Goal: Task Accomplishment & Management: Use online tool/utility

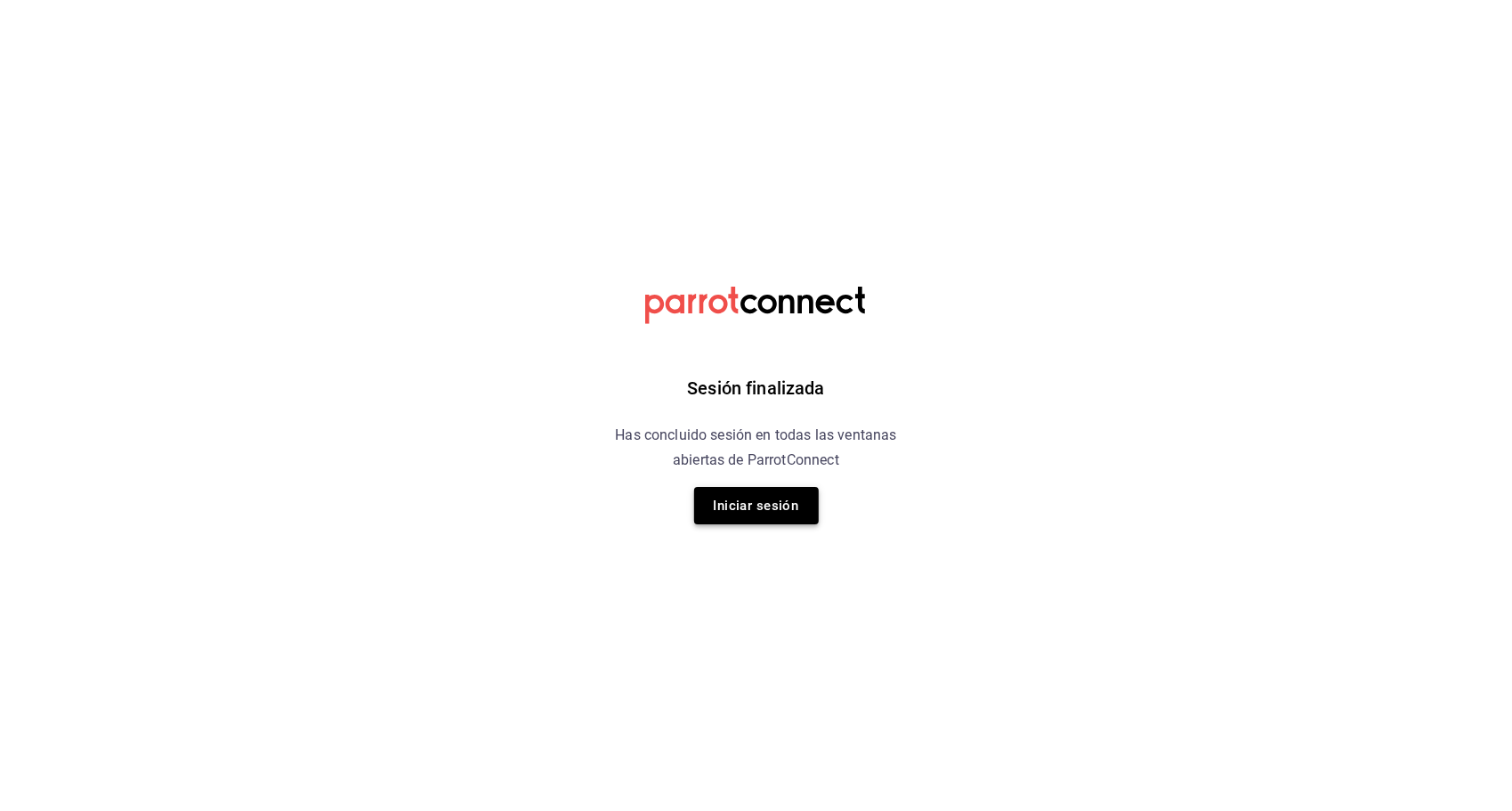
click at [778, 516] on button "Iniciar sesión" at bounding box center [756, 505] width 125 height 38
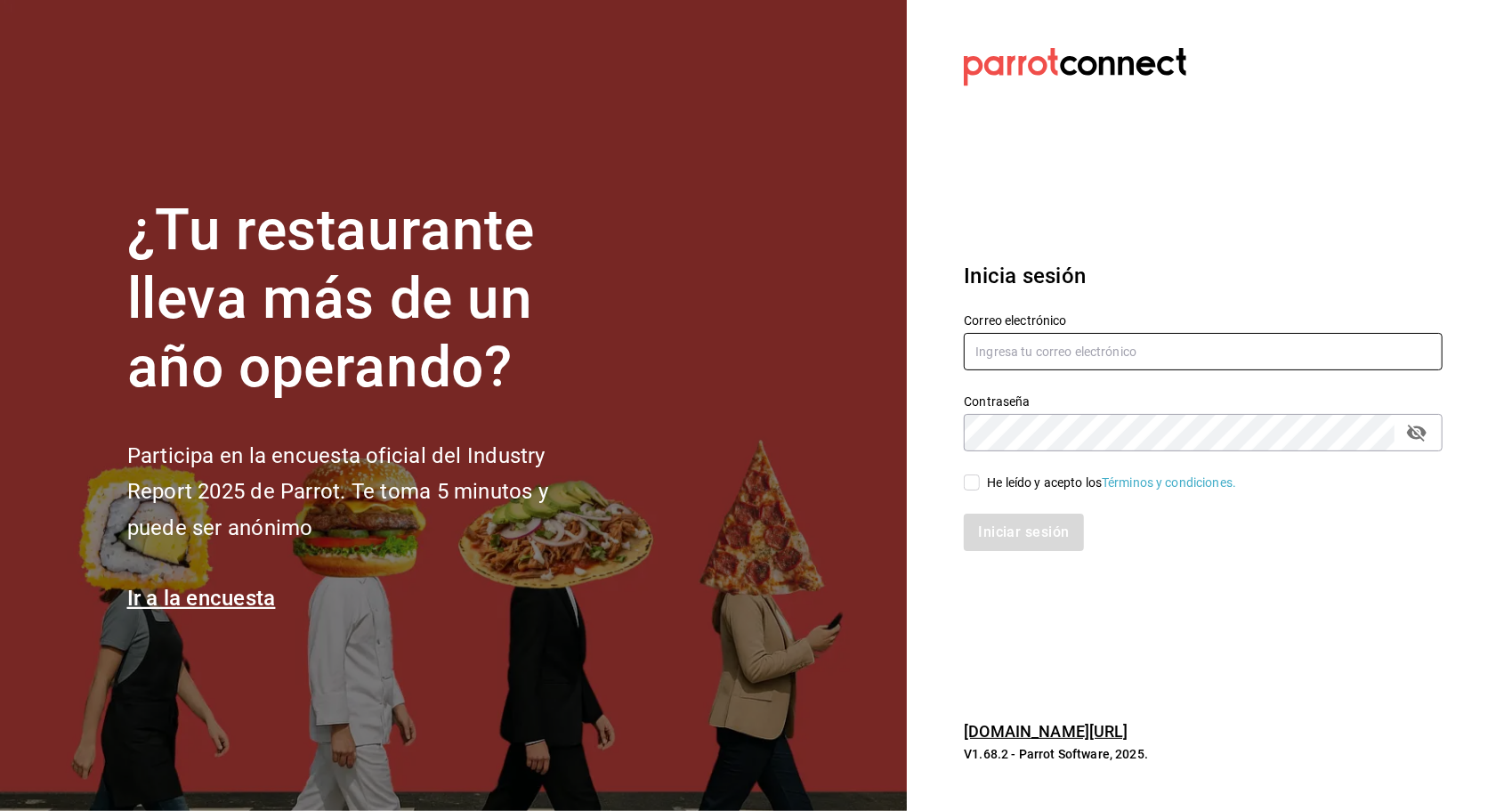
type input "ayartecruz10@gmail.com"
click at [1000, 473] on div "He leído y acepto los Términos y condiciones." at bounding box center [1112, 482] width 250 height 18
click at [980, 474] on input "He leído y acepto los Términos y condiciones." at bounding box center [971, 482] width 16 height 16
checkbox input "true"
click at [1041, 528] on button "Iniciar sesión" at bounding box center [1023, 532] width 121 height 38
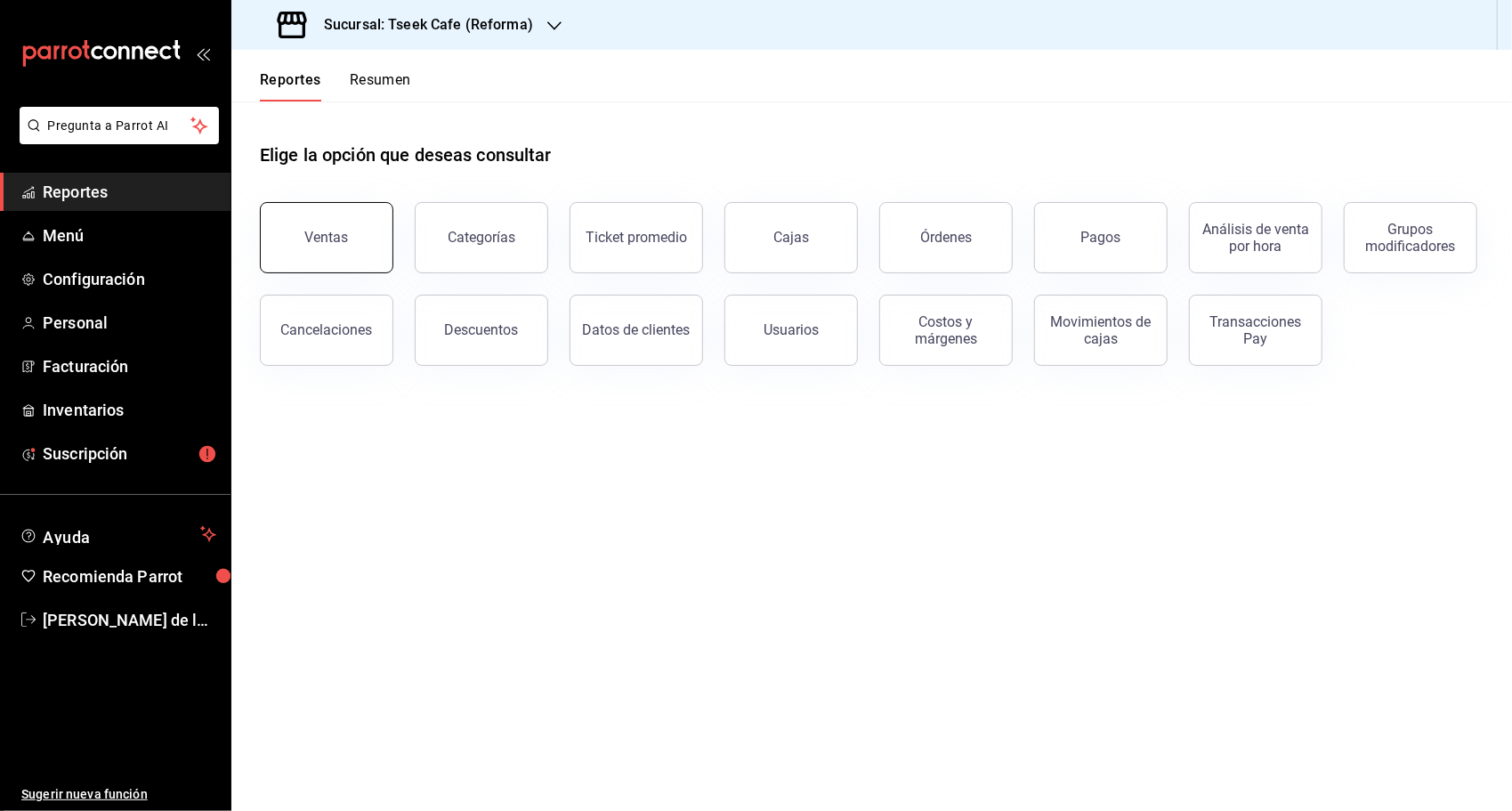
click at [353, 206] on button "Ventas" at bounding box center [327, 238] width 133 height 72
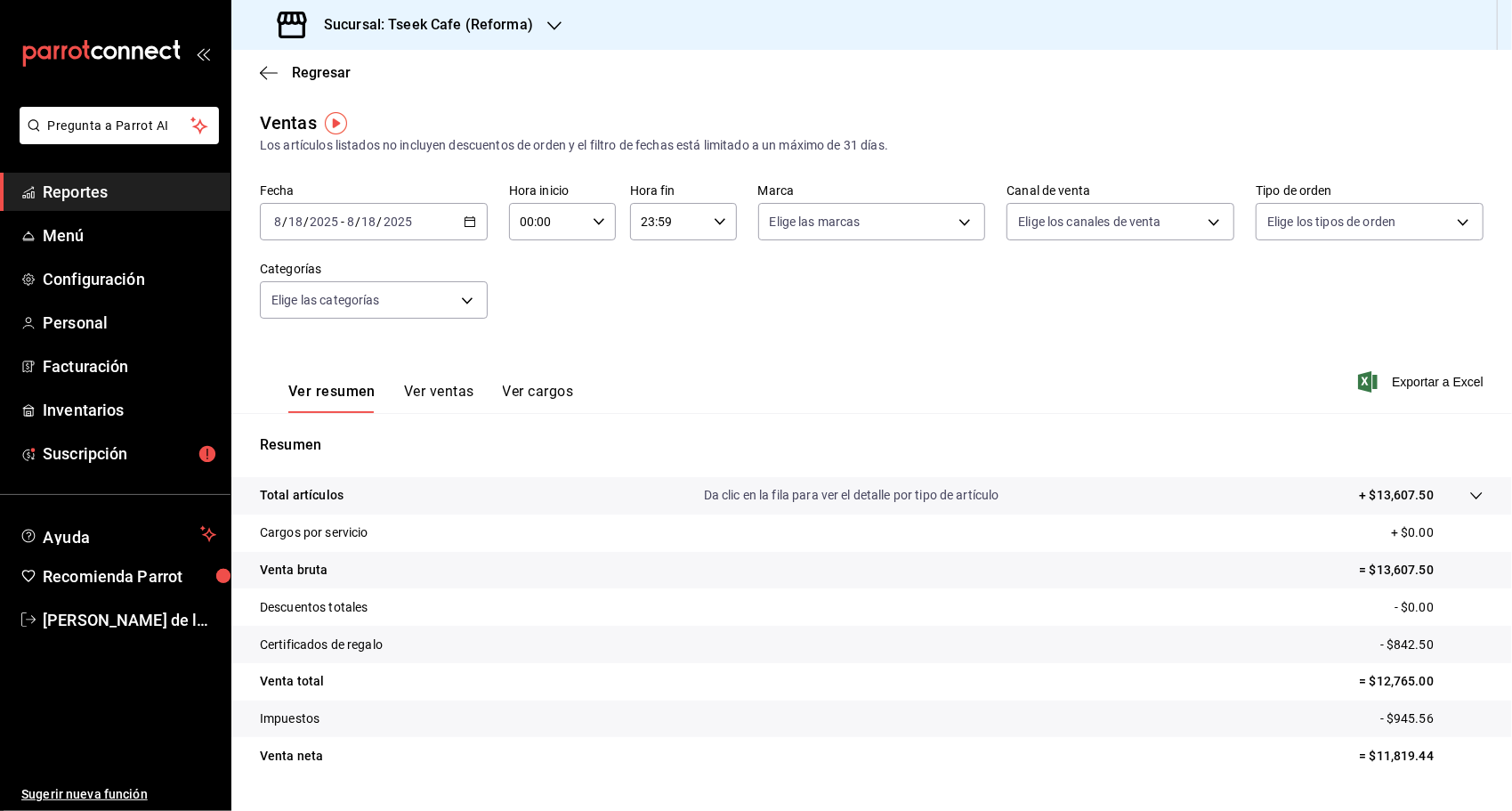
click at [393, 227] on input "2025" at bounding box center [398, 222] width 30 height 15
click at [445, 231] on div "2025-08-18 8 / 18 / 2025 - 2025-08-18 8 / 18 / 2025" at bounding box center [373, 222] width 227 height 38
click at [464, 227] on \(Stroke\) "button" at bounding box center [469, 222] width 11 height 10
click at [451, 219] on div "2025-08-18 8 / 18 / 2025 - 2025-08-18 8 / 18 / 2025" at bounding box center [373, 222] width 227 height 38
click at [327, 435] on span "Rango de fechas" at bounding box center [343, 436] width 138 height 18
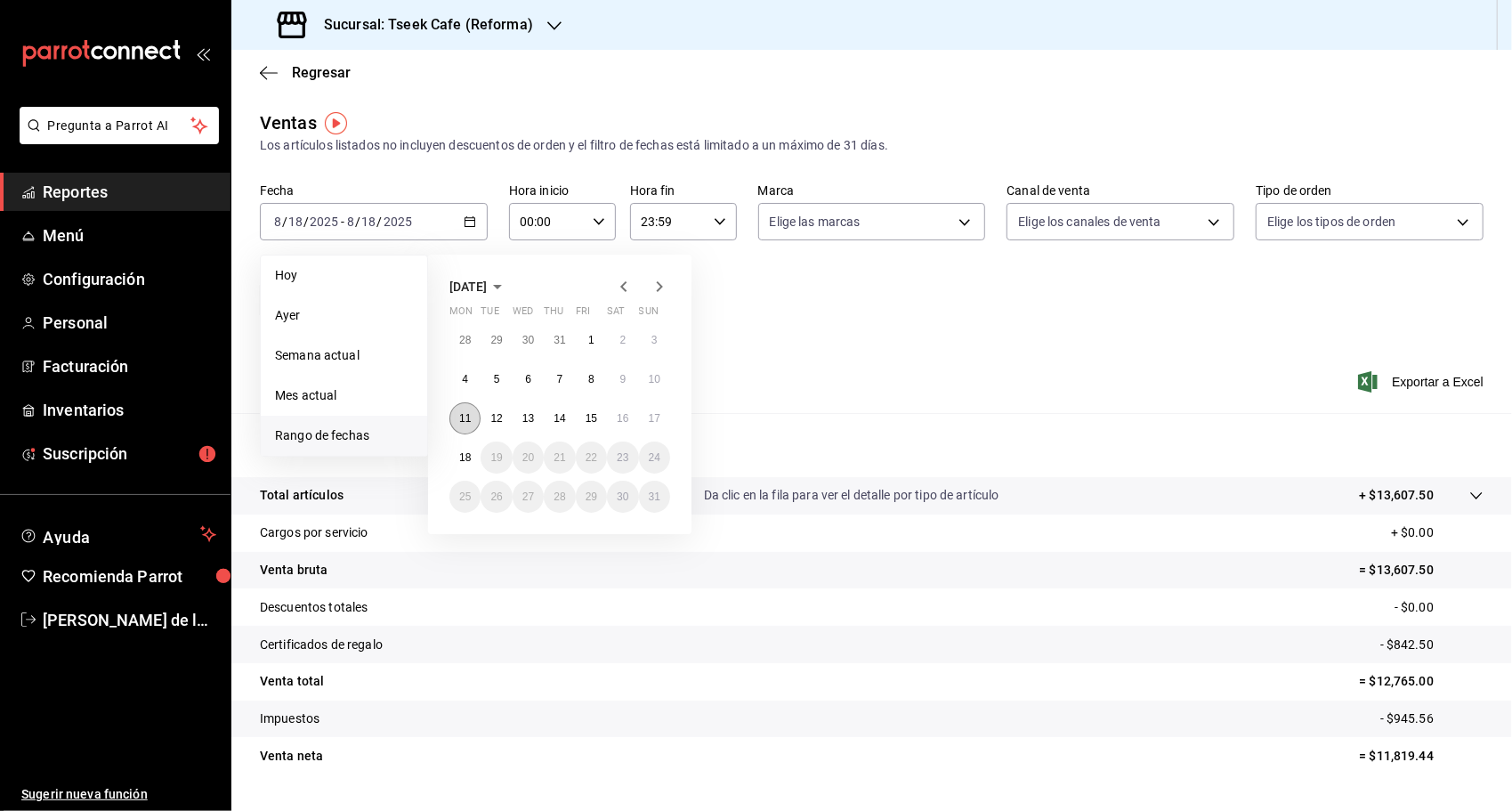
click at [456, 415] on button "11" at bounding box center [465, 418] width 31 height 32
click at [624, 422] on abbr "16" at bounding box center [622, 418] width 12 height 13
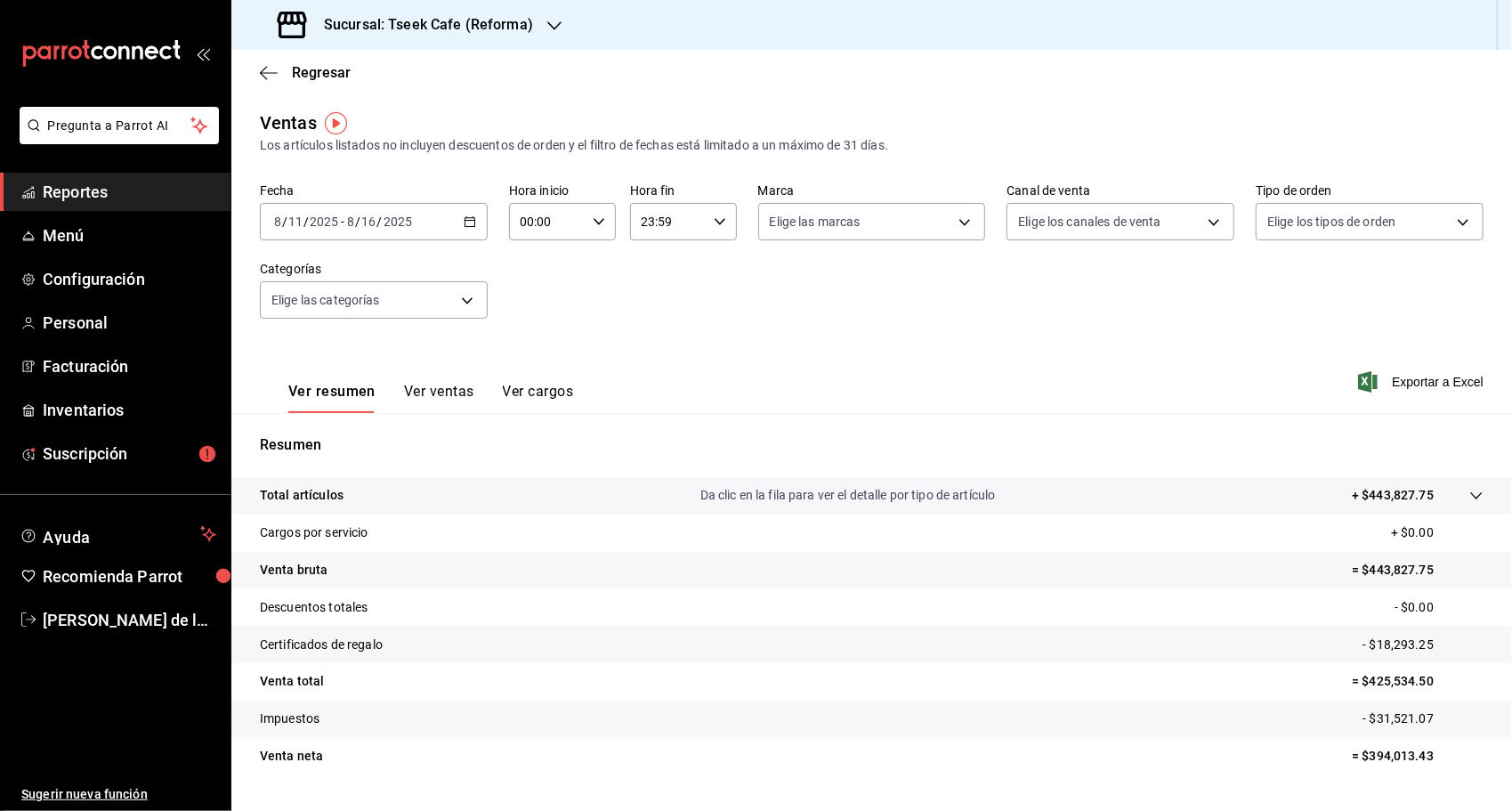
click at [838, 162] on div "Ventas Los artículos listados no incluyen descuentos de orden y el filtro de fe…" at bounding box center [872, 466] width 1281 height 715
click at [841, 229] on body "Pregunta a Parrot AI Reportes Menú Configuración Personal Facturación Inventari…" at bounding box center [756, 406] width 1512 height 811
click at [1049, 249] on div at bounding box center [756, 406] width 1512 height 811
click at [1059, 219] on body "Pregunta a Parrot AI Reportes Menú Configuración Personal Facturación Inventari…" at bounding box center [756, 406] width 1512 height 811
click at [1326, 216] on div at bounding box center [756, 406] width 1512 height 811
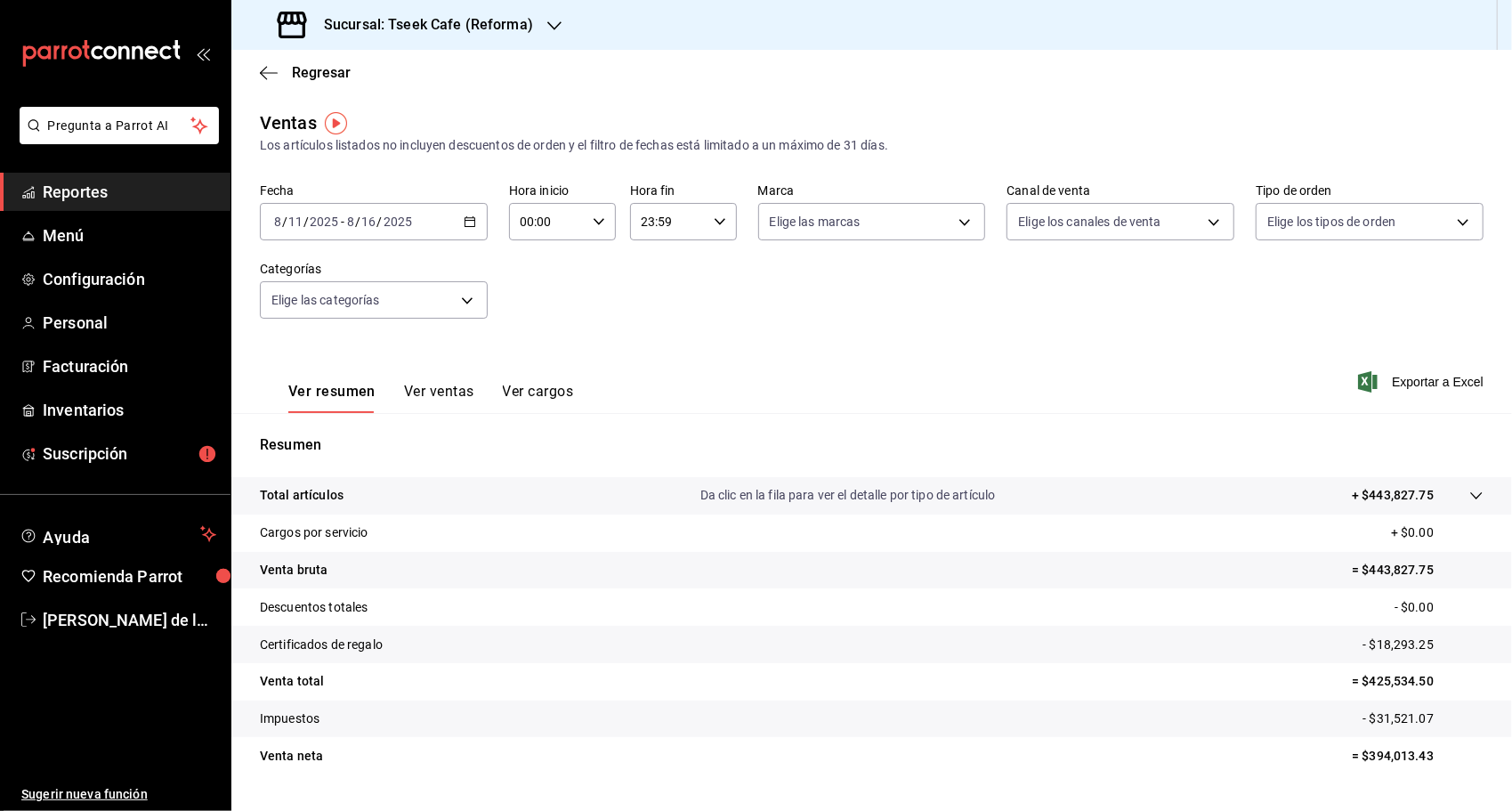
click at [1311, 216] on body "Pregunta a Parrot AI Reportes Menú Configuración Personal Facturación Inventari…" at bounding box center [756, 406] width 1512 height 811
click at [1311, 216] on div at bounding box center [756, 406] width 1512 height 811
click at [395, 288] on body "Pregunta a Parrot AI Reportes Menú Configuración Personal Facturación Inventari…" at bounding box center [756, 406] width 1512 height 811
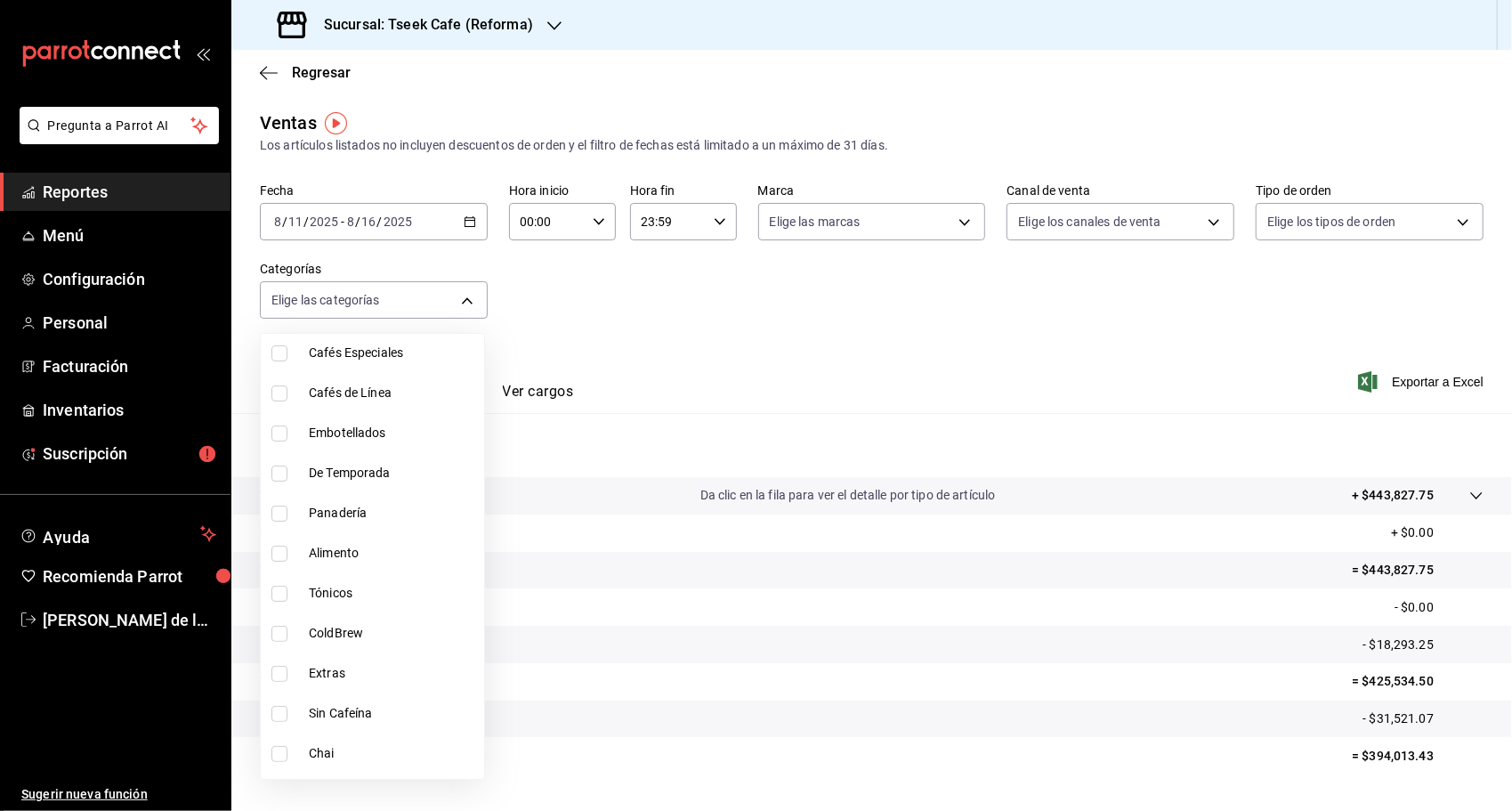
scroll to position [267, 0]
click at [283, 591] on input "checkbox" at bounding box center [280, 590] width 16 height 16
checkbox input "true"
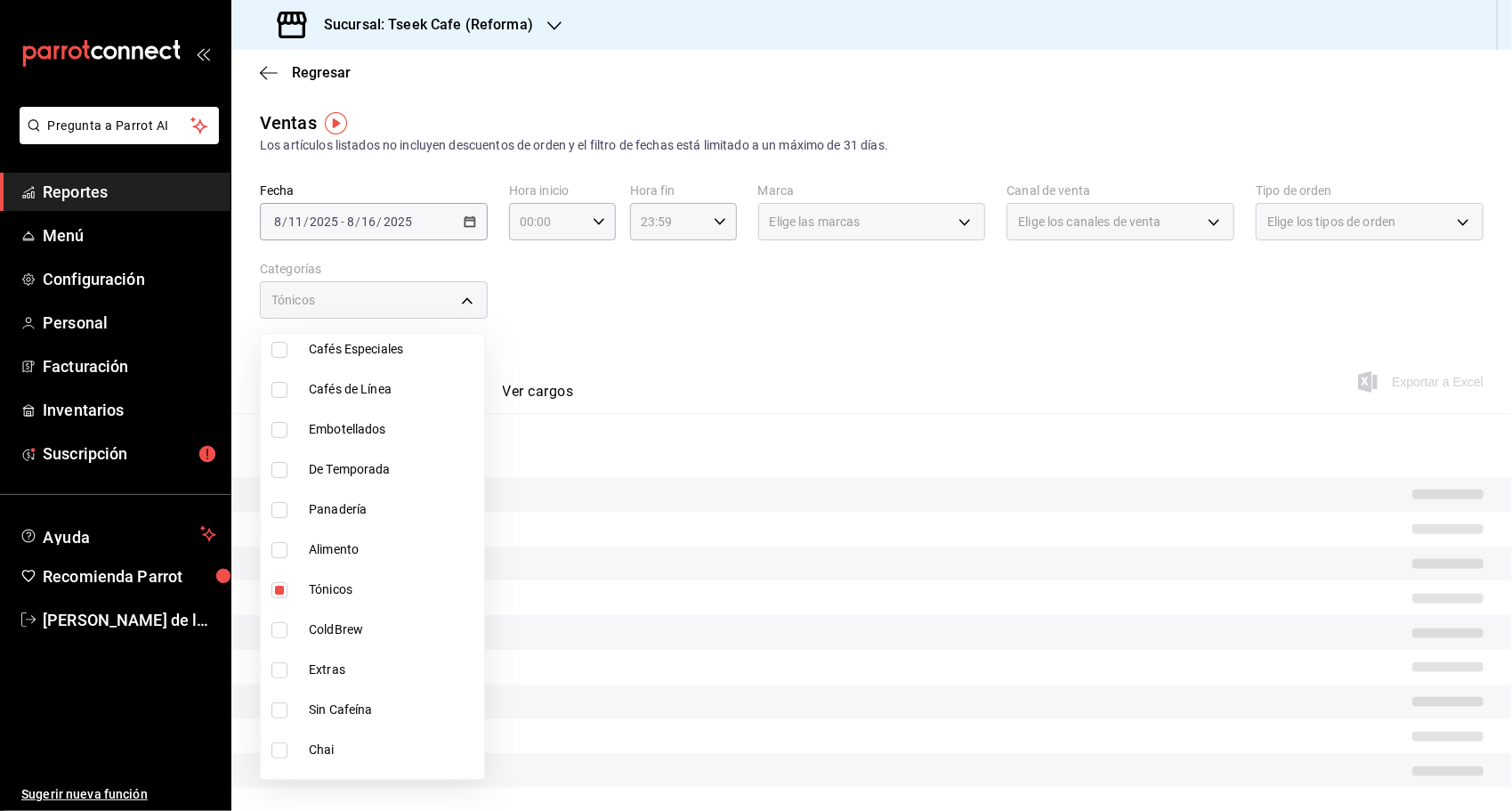
click at [291, 638] on li "ColdBrew" at bounding box center [372, 629] width 223 height 40
type input "2163e06b-bc66-40f1-9f18-b12d59cc6240,82b71e2b-67c9-4b98-977d-0ce9efed6b33"
click at [284, 632] on input "checkbox" at bounding box center [280, 630] width 16 height 16
checkbox input "false"
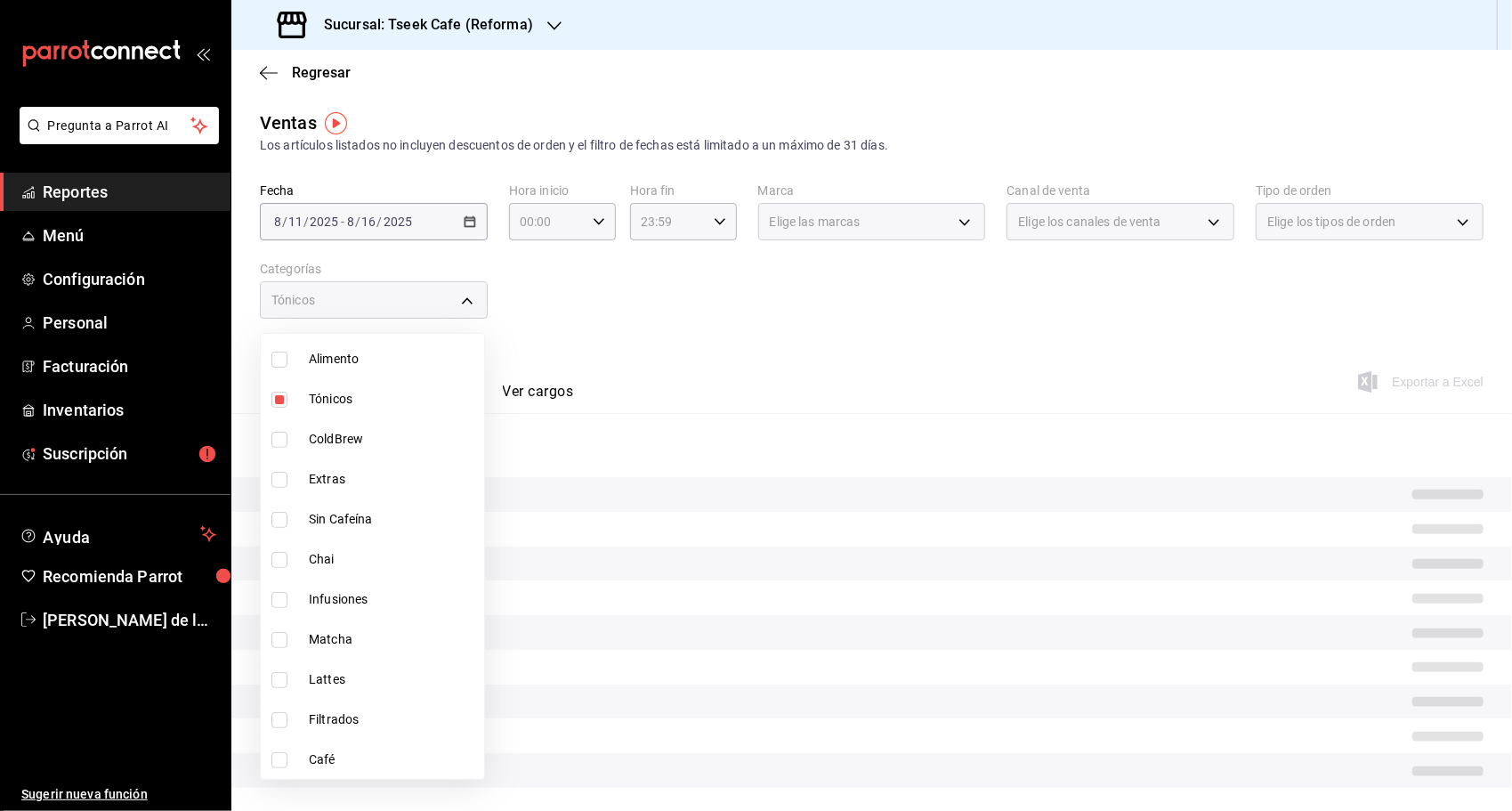
scroll to position [458, 0]
drag, startPoint x: 327, startPoint y: 697, endPoint x: 339, endPoint y: 718, distance: 24.2
click at [343, 321] on ul "Ver todas Sin categoría Alimento Panaderia (Rewards) Accesorios Filtros Cafés E…" at bounding box center [372, 99] width 223 height 445
click at [297, 755] on li "Café" at bounding box center [372, 759] width 223 height 40
type input "2163e06b-bc66-40f1-9f18-b12d59cc6240,3d4d142a-1dea-4841-8a31-52b59f8eb44a"
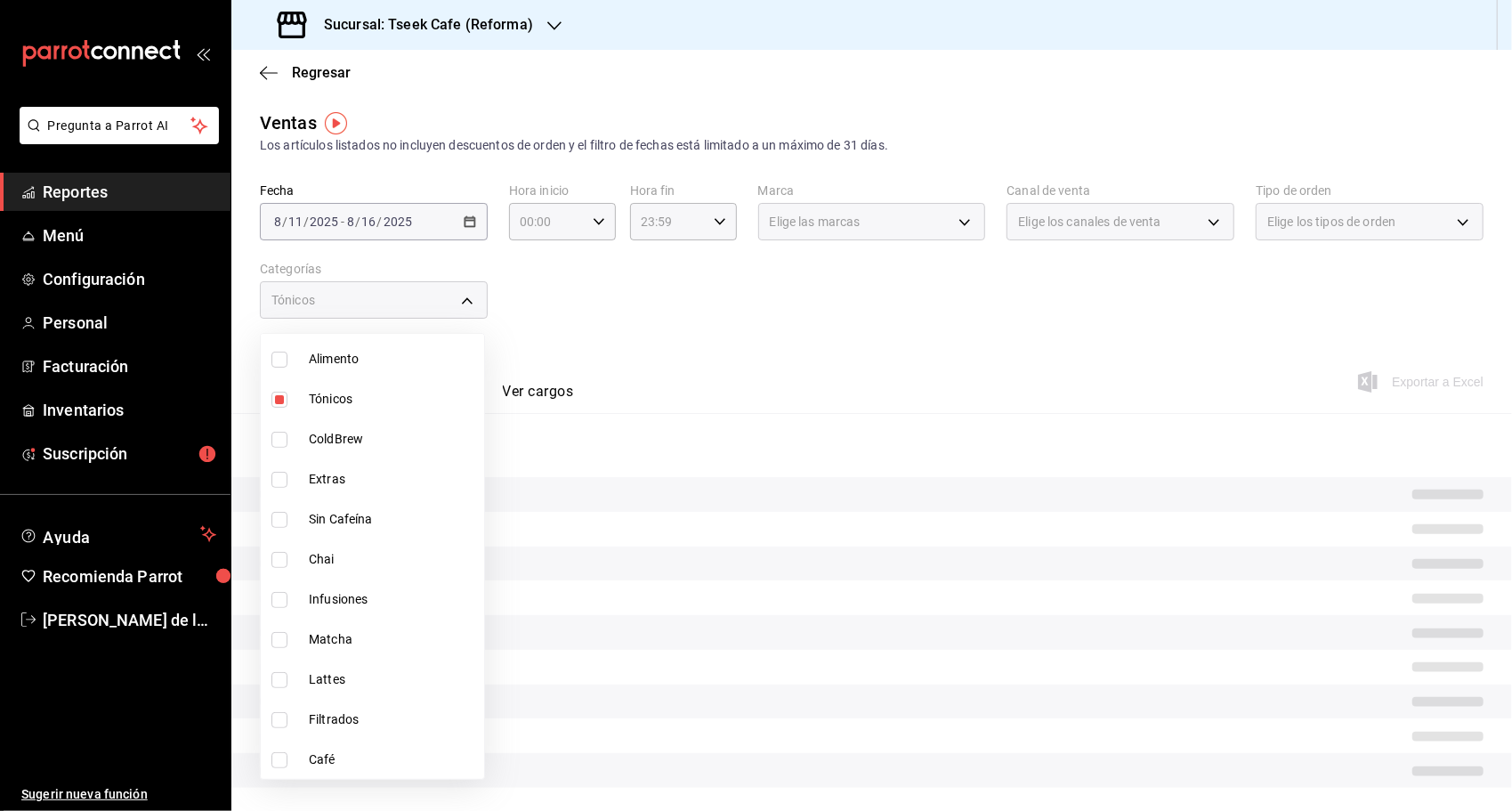
checkbox input "true"
click at [286, 677] on input "checkbox" at bounding box center [280, 679] width 16 height 16
checkbox input "true"
type input "2163e06b-bc66-40f1-9f18-b12d59cc6240,3d4d142a-1dea-4841-8a31-52b59f8eb44a,ea14f…"
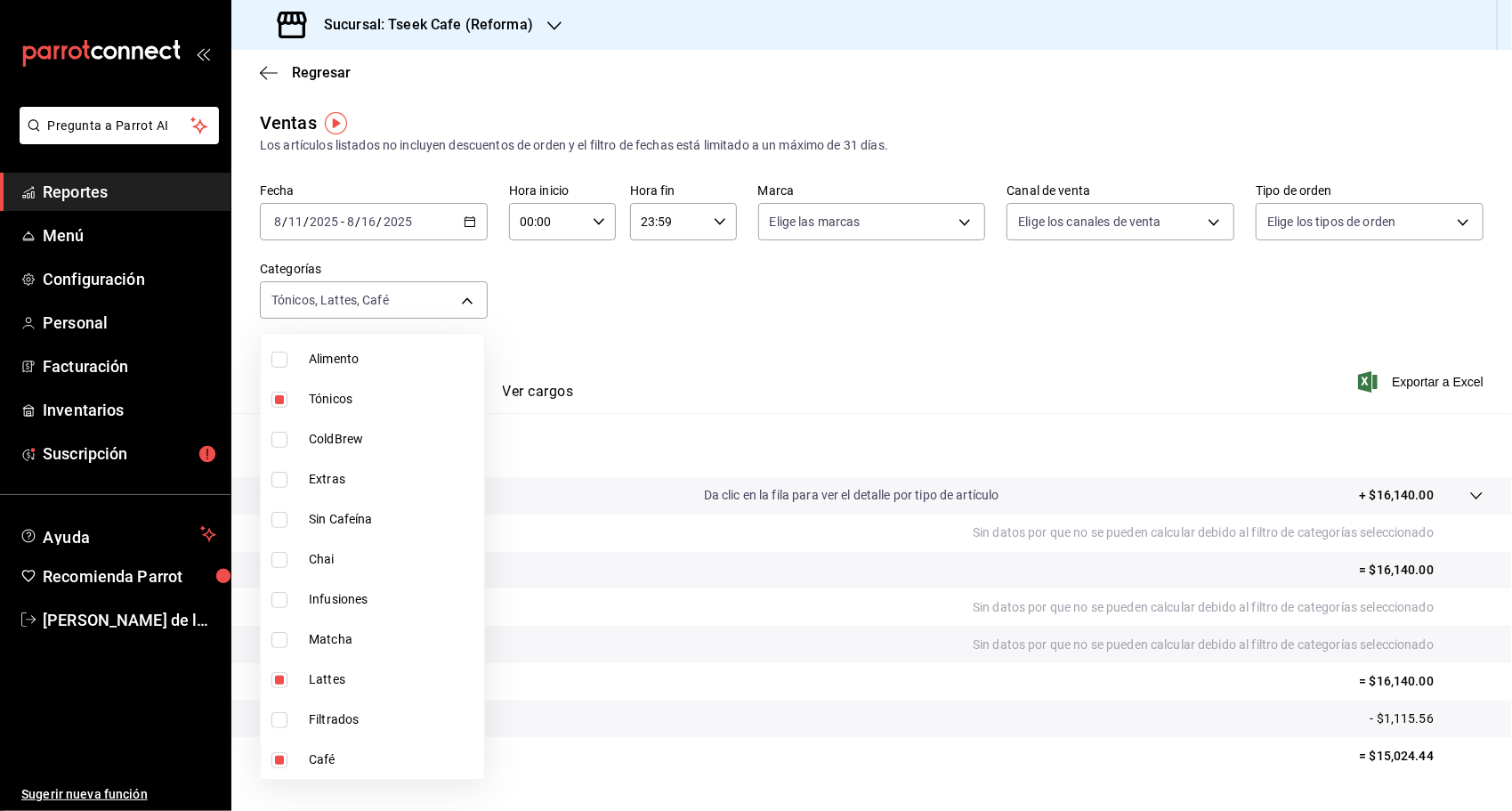
click at [281, 552] on input "checkbox" at bounding box center [280, 559] width 16 height 16
checkbox input "true"
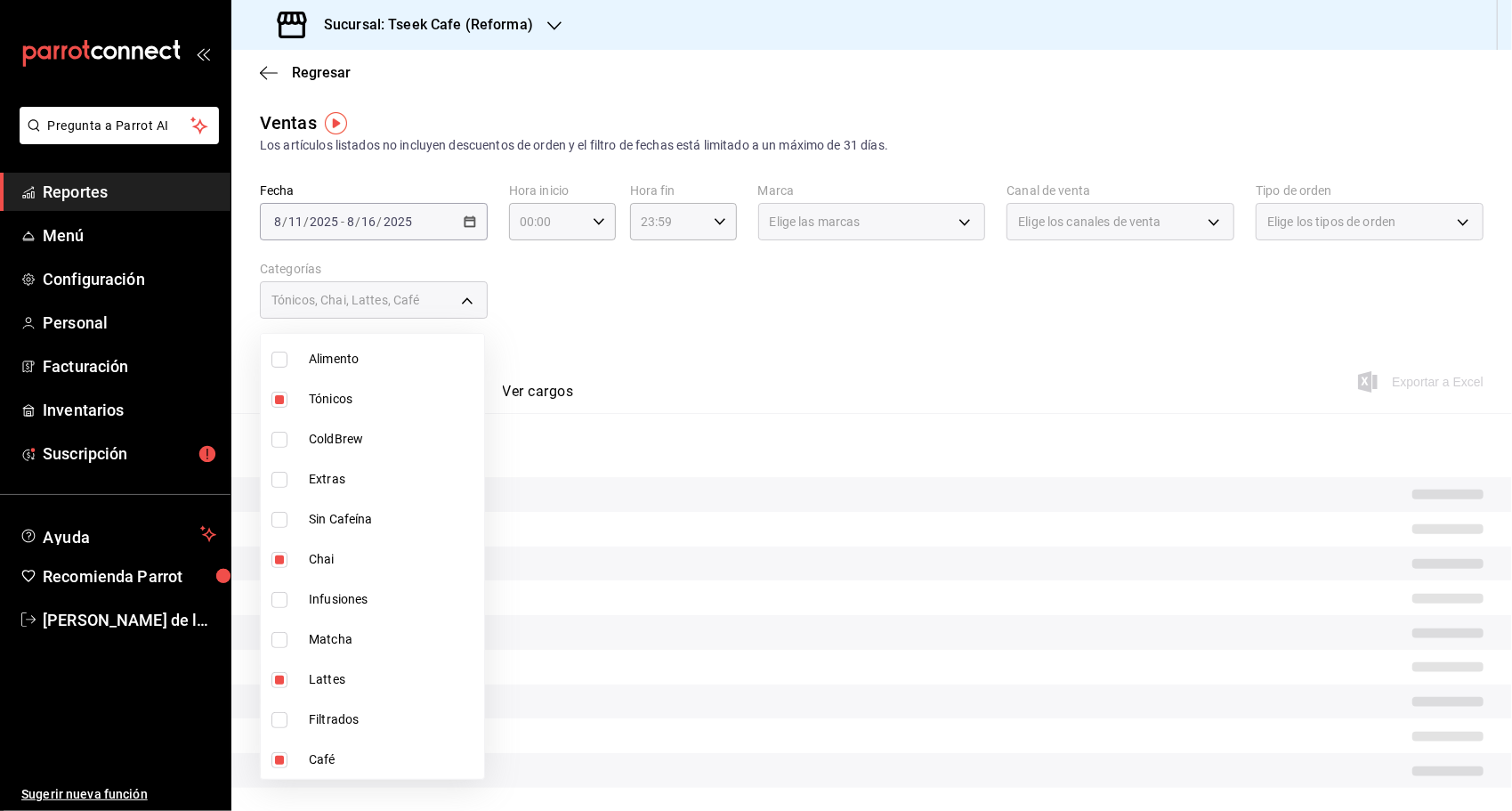
click at [306, 469] on li "Extras" at bounding box center [372, 479] width 223 height 40
type input "2163e06b-bc66-40f1-9f18-b12d59cc6240,3d4d142a-1dea-4841-8a31-52b59f8eb44a,ea14f…"
checkbox input "true"
click at [278, 557] on input "checkbox" at bounding box center [280, 559] width 16 height 16
checkbox input "false"
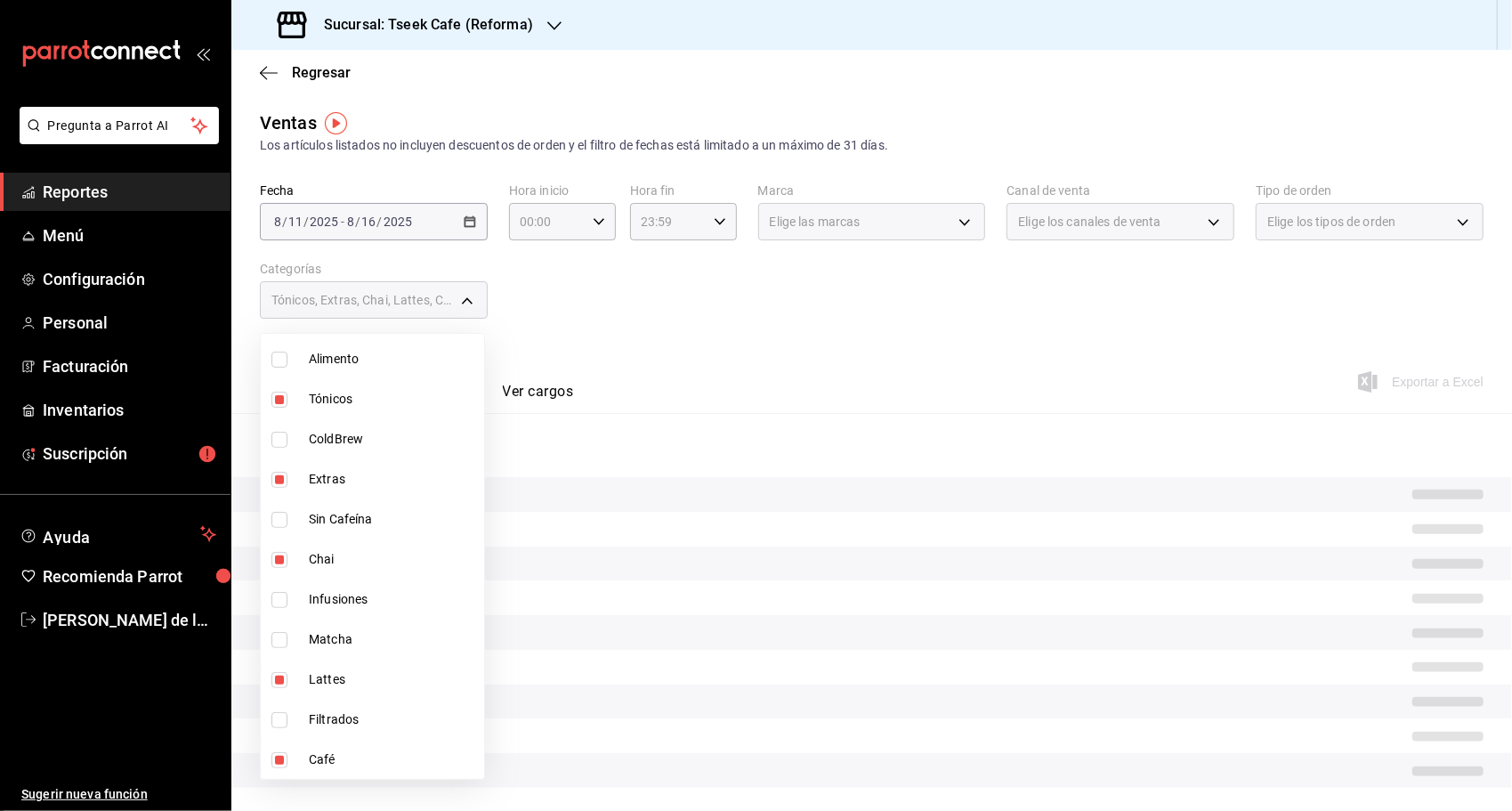
type input "2163e06b-bc66-40f1-9f18-b12d59cc6240,3d4d142a-1dea-4841-8a31-52b59f8eb44a,ea14f…"
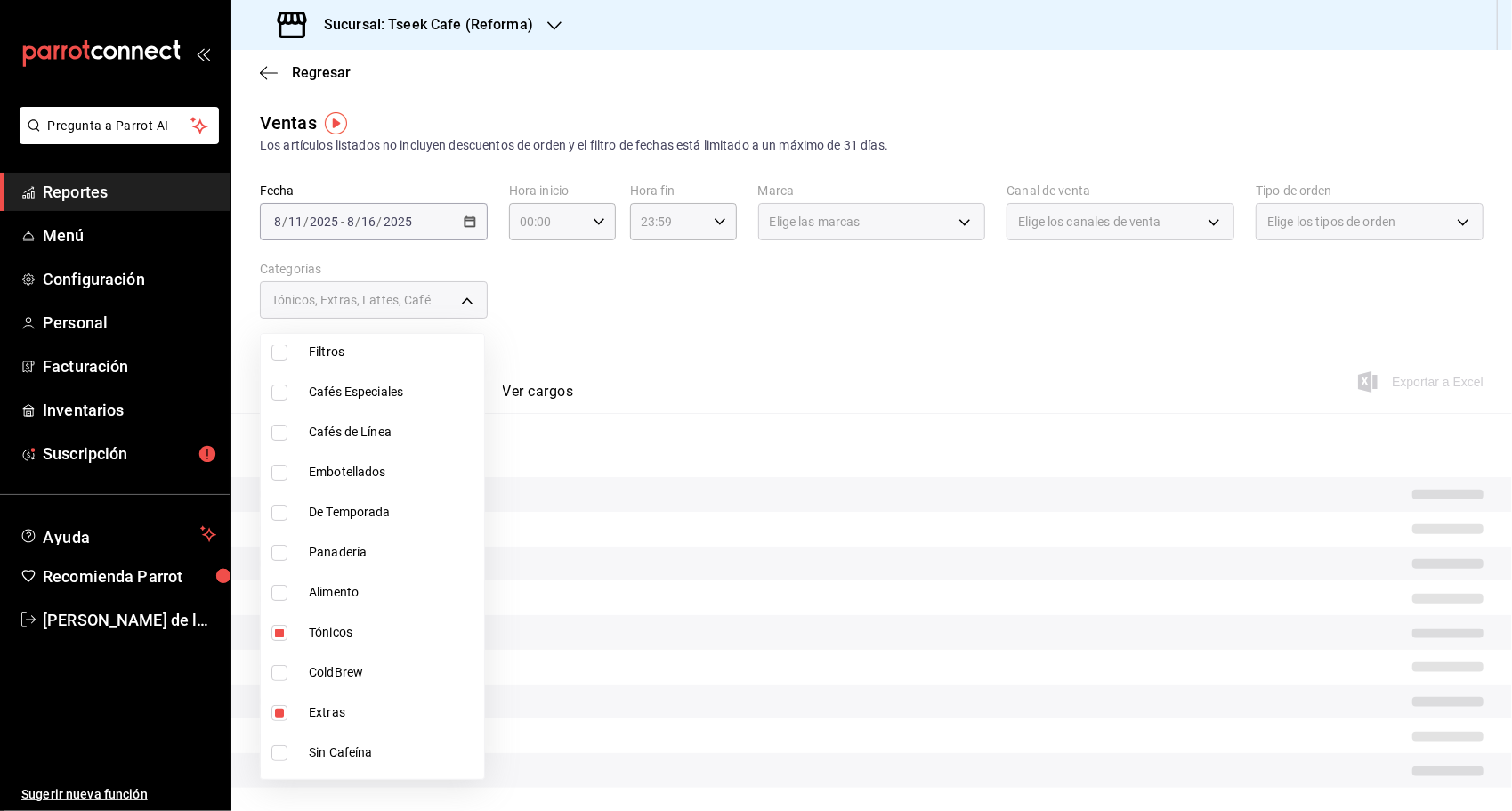
scroll to position [191, 0]
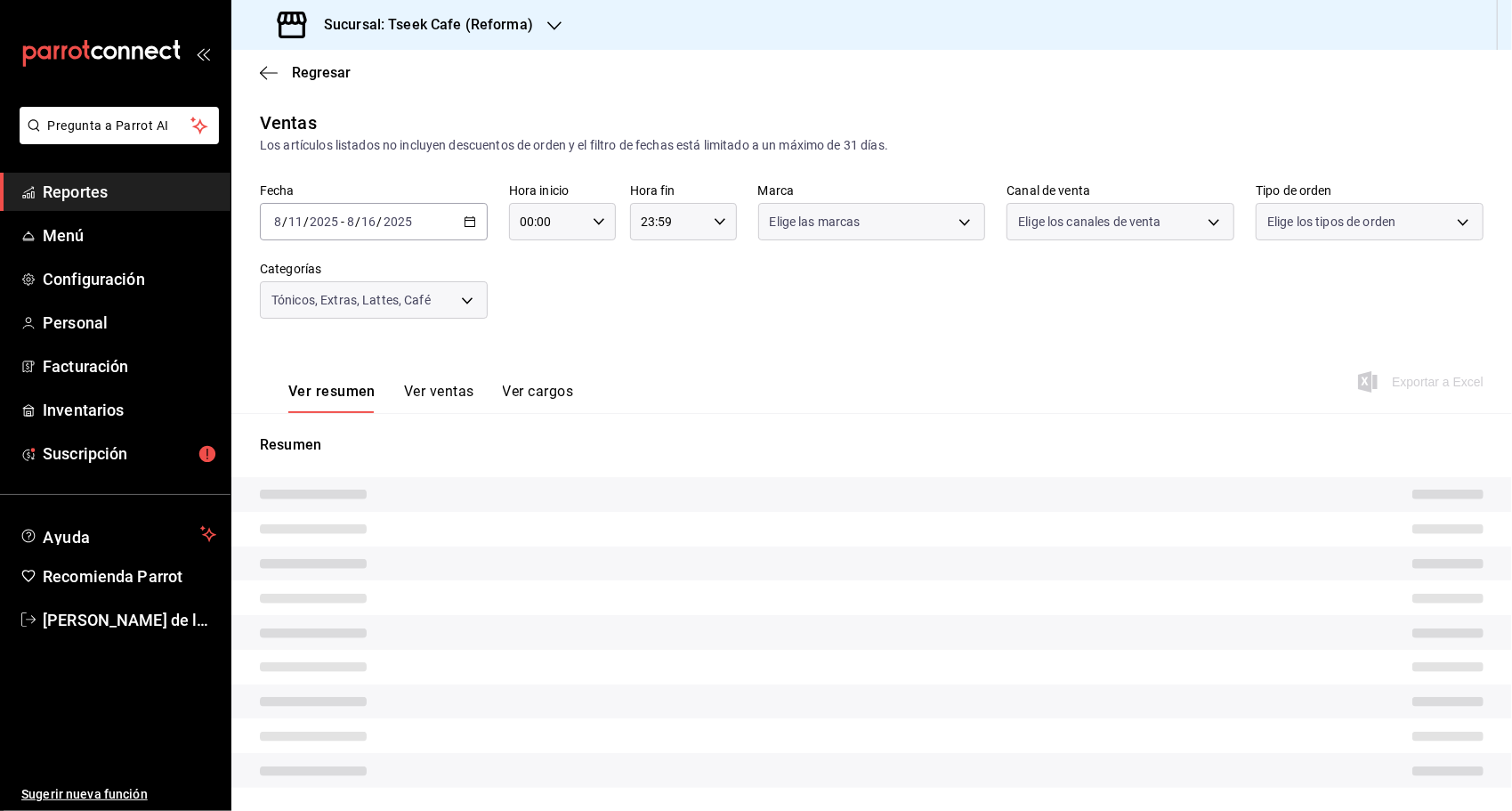
type input "2163e06b-bc66-40f1-9f18-b12d59cc6240,3d4d142a-1dea-4841-8a31-52b59f8eb44a,ea14f…"
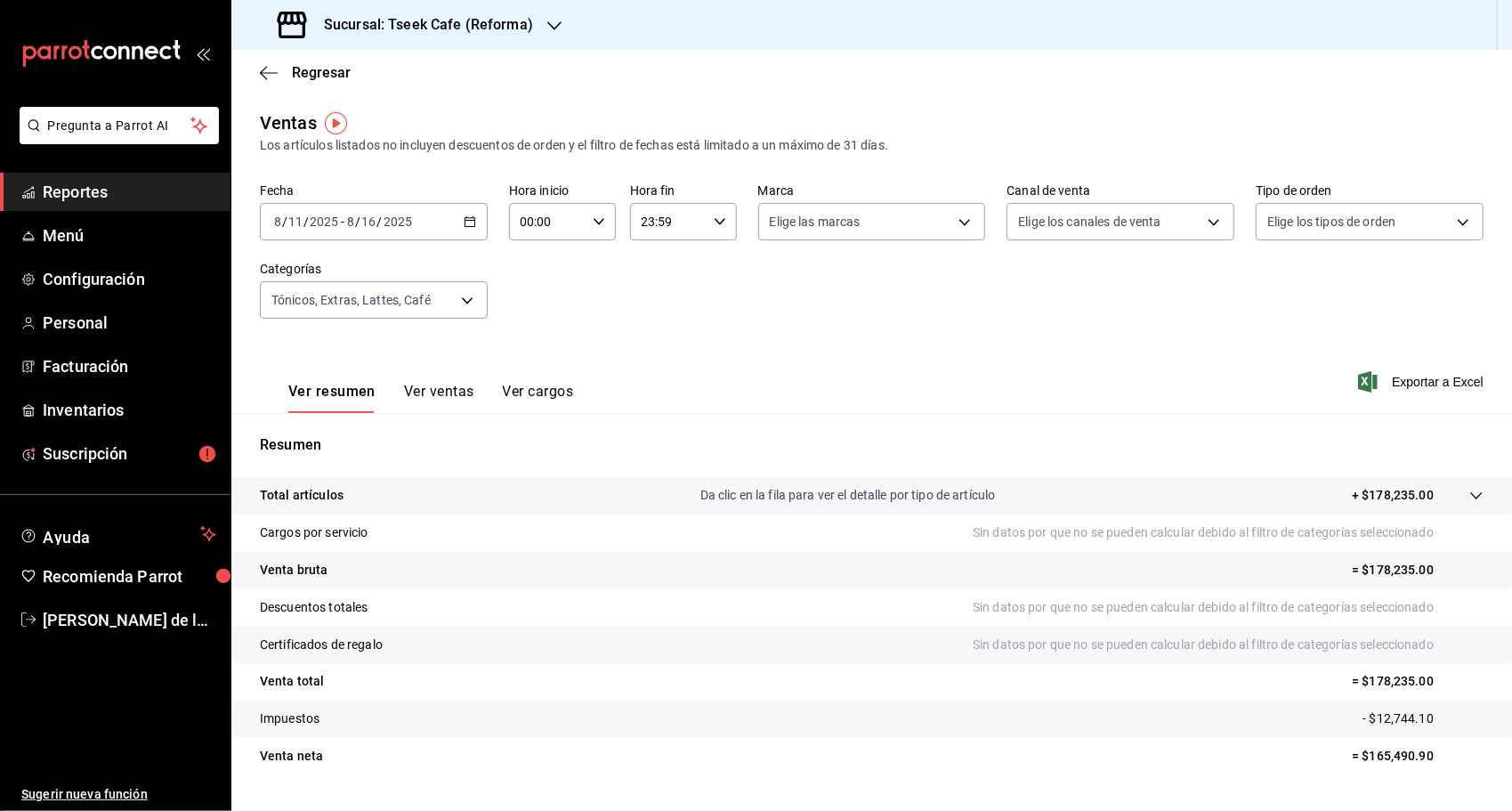
click at [1187, 335] on div "Fecha [DATE] [DATE] - [DATE] [DATE] Hora inicio 00:00 Hora inicio Hora fin 23:5…" at bounding box center [872, 261] width 1224 height 157
drag, startPoint x: 1141, startPoint y: 334, endPoint x: 1130, endPoint y: 331, distance: 11.4
click at [1141, 334] on div "Fecha [DATE] [DATE] - [DATE] [DATE] Hora inicio 00:00 Hora inicio Hora fin 23:5…" at bounding box center [872, 261] width 1224 height 157
click at [416, 386] on button "Ver ventas" at bounding box center [439, 398] width 71 height 30
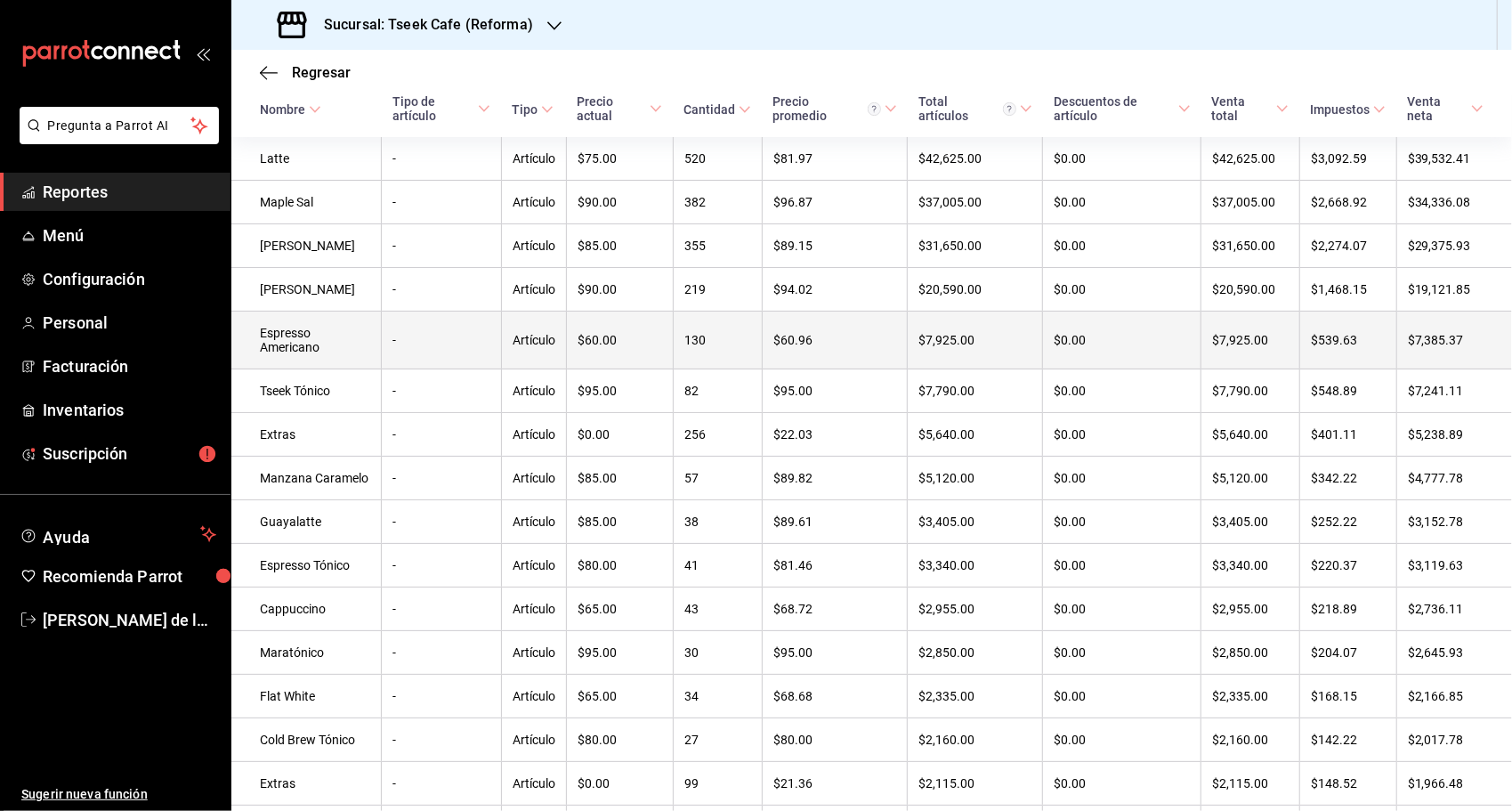
scroll to position [308, 0]
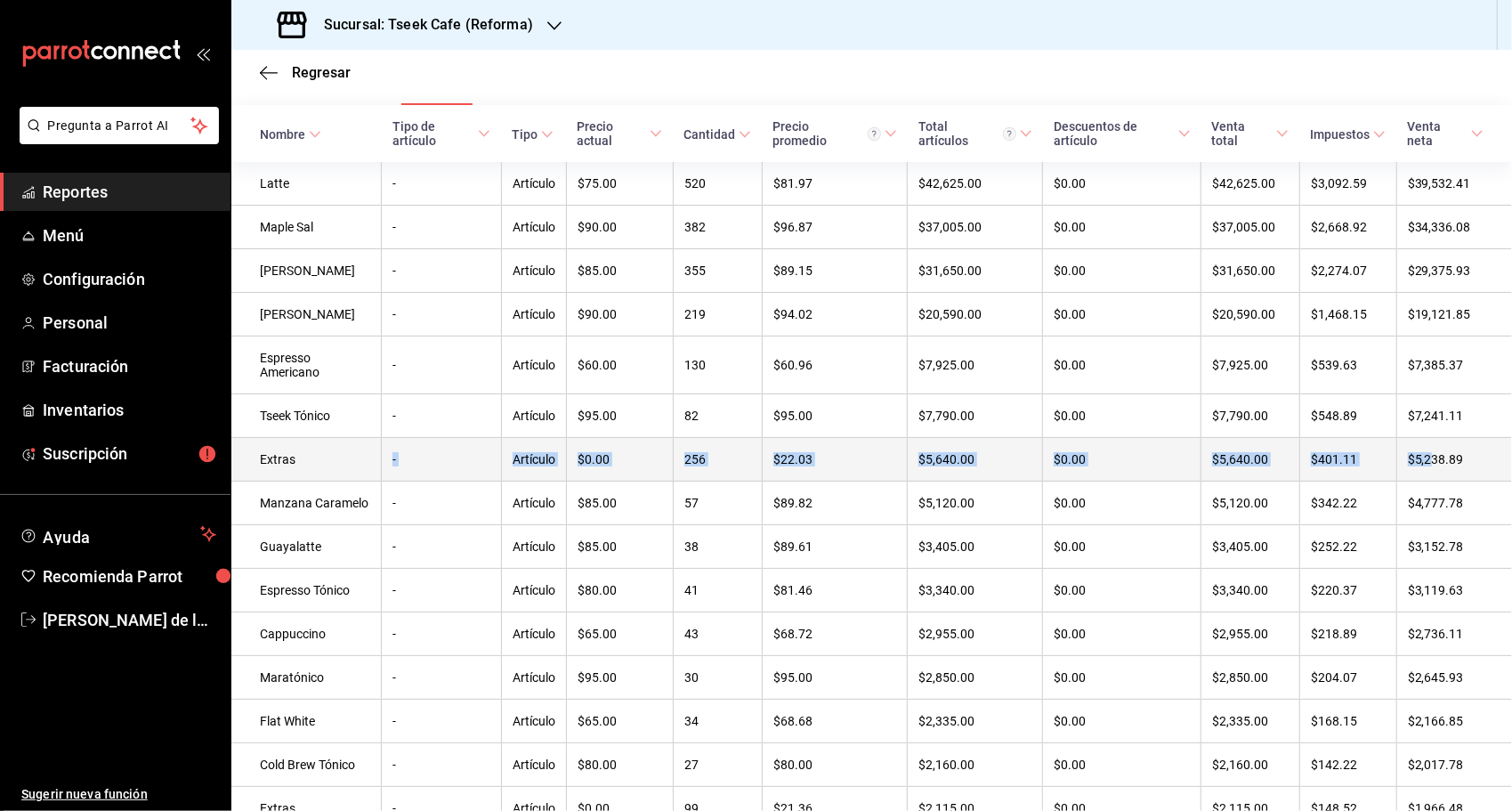
drag, startPoint x: 292, startPoint y: 463, endPoint x: 1416, endPoint y: 450, distance: 1124.1
click at [1416, 450] on tr "Extras - Artículo $0.00 256 $22.03 $5,640.00 $0.00 $5,640.00 $401.11 $5,238.89" at bounding box center [872, 460] width 1281 height 44
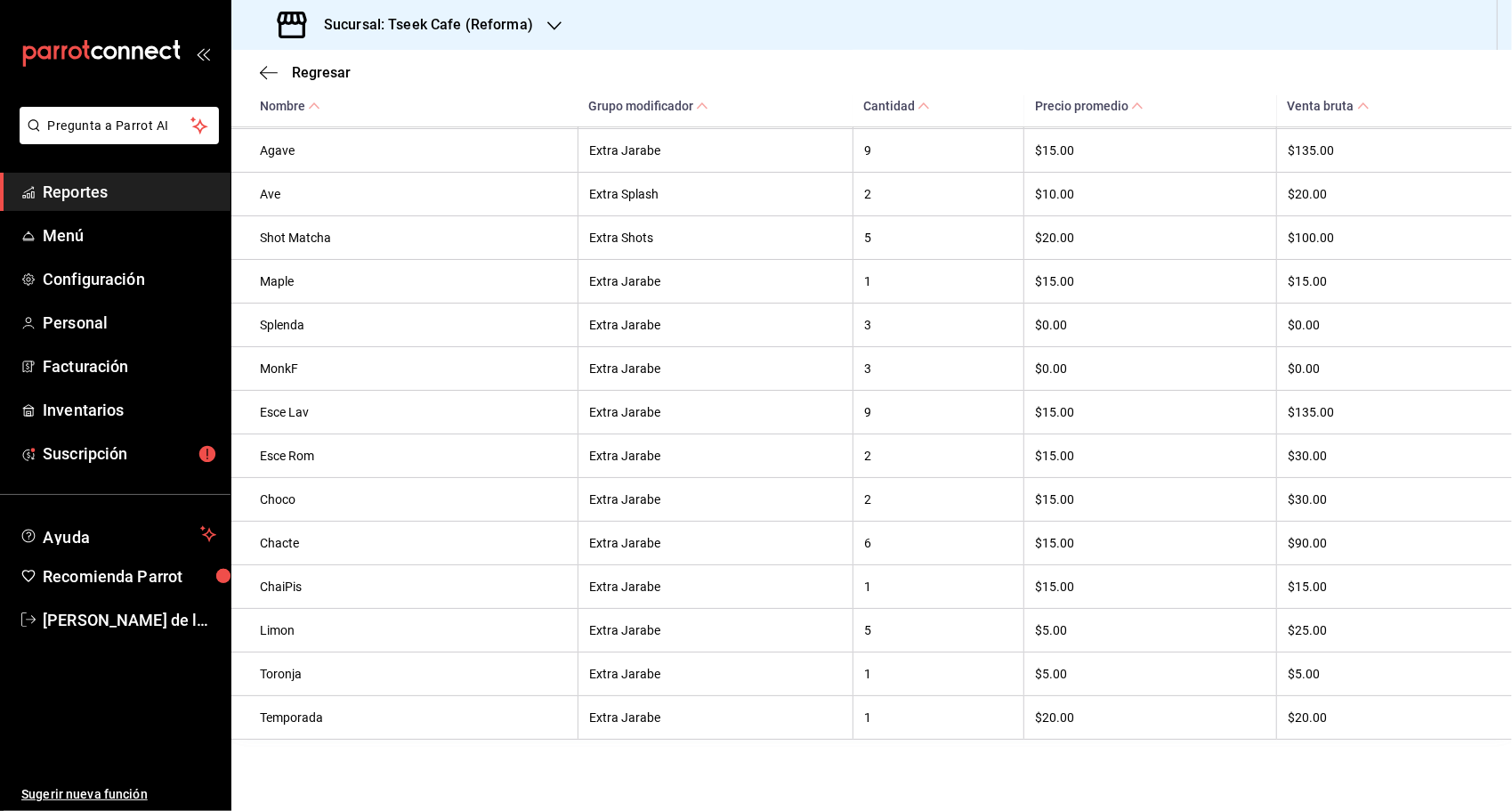
scroll to position [943, 0]
click at [256, 81] on div "Regresar" at bounding box center [872, 73] width 1281 height 45
click at [270, 71] on icon "button" at bounding box center [269, 73] width 17 height 16
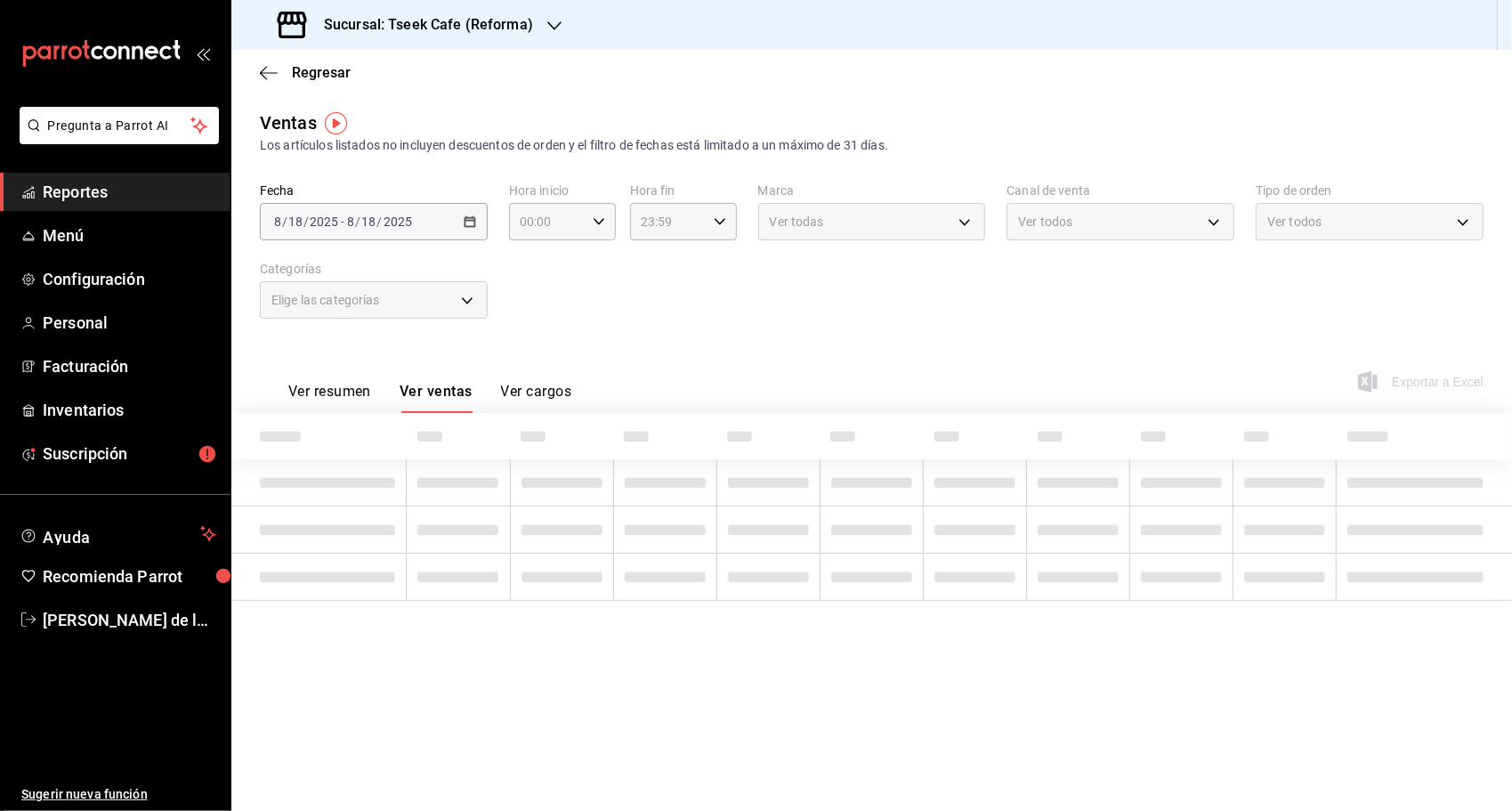
type input "2163e06b-bc66-40f1-9f18-b12d59cc6240,3d4d142a-1dea-4841-8a31-52b59f8eb44a,ea14f…"
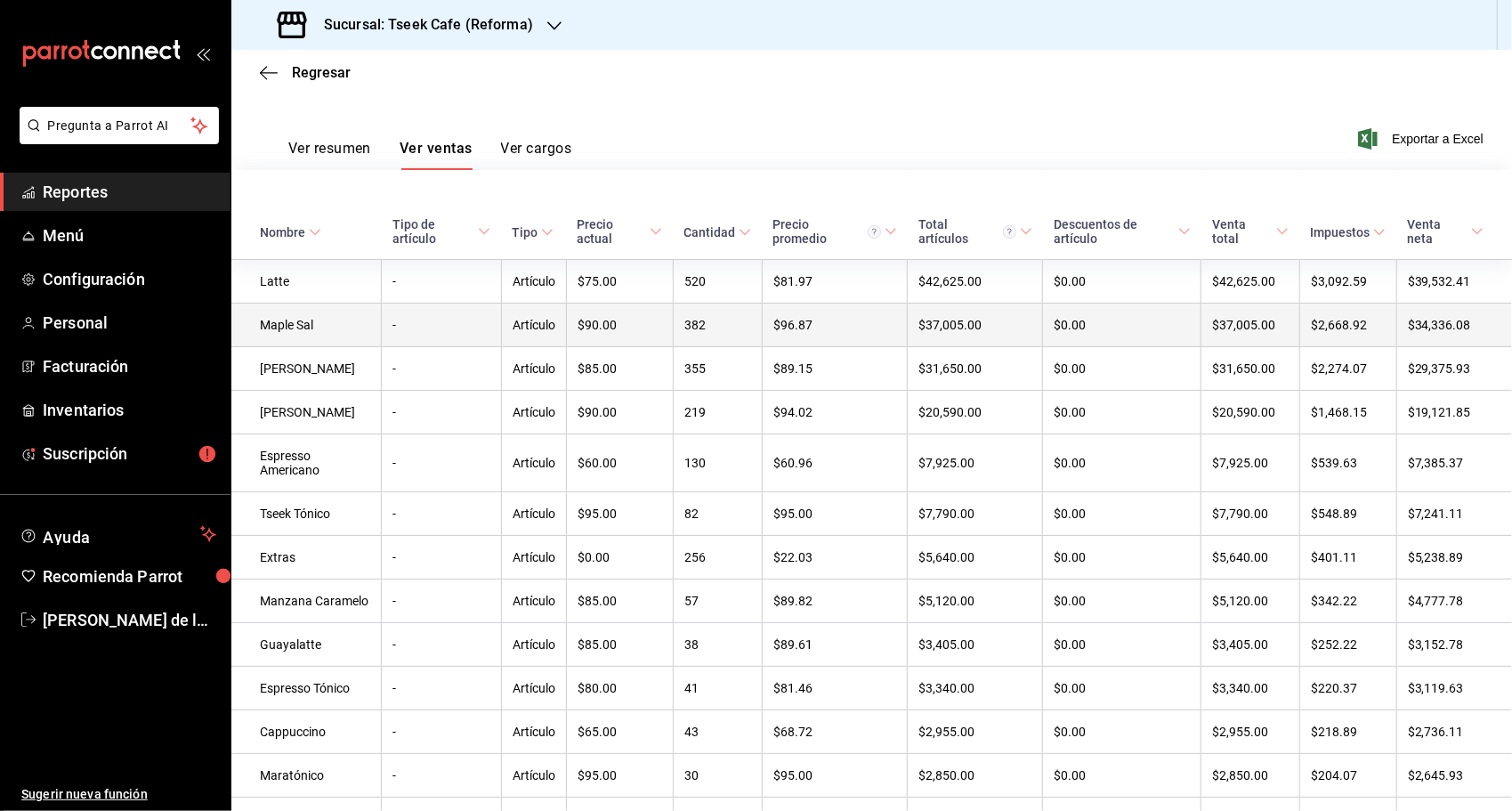
scroll to position [219, 0]
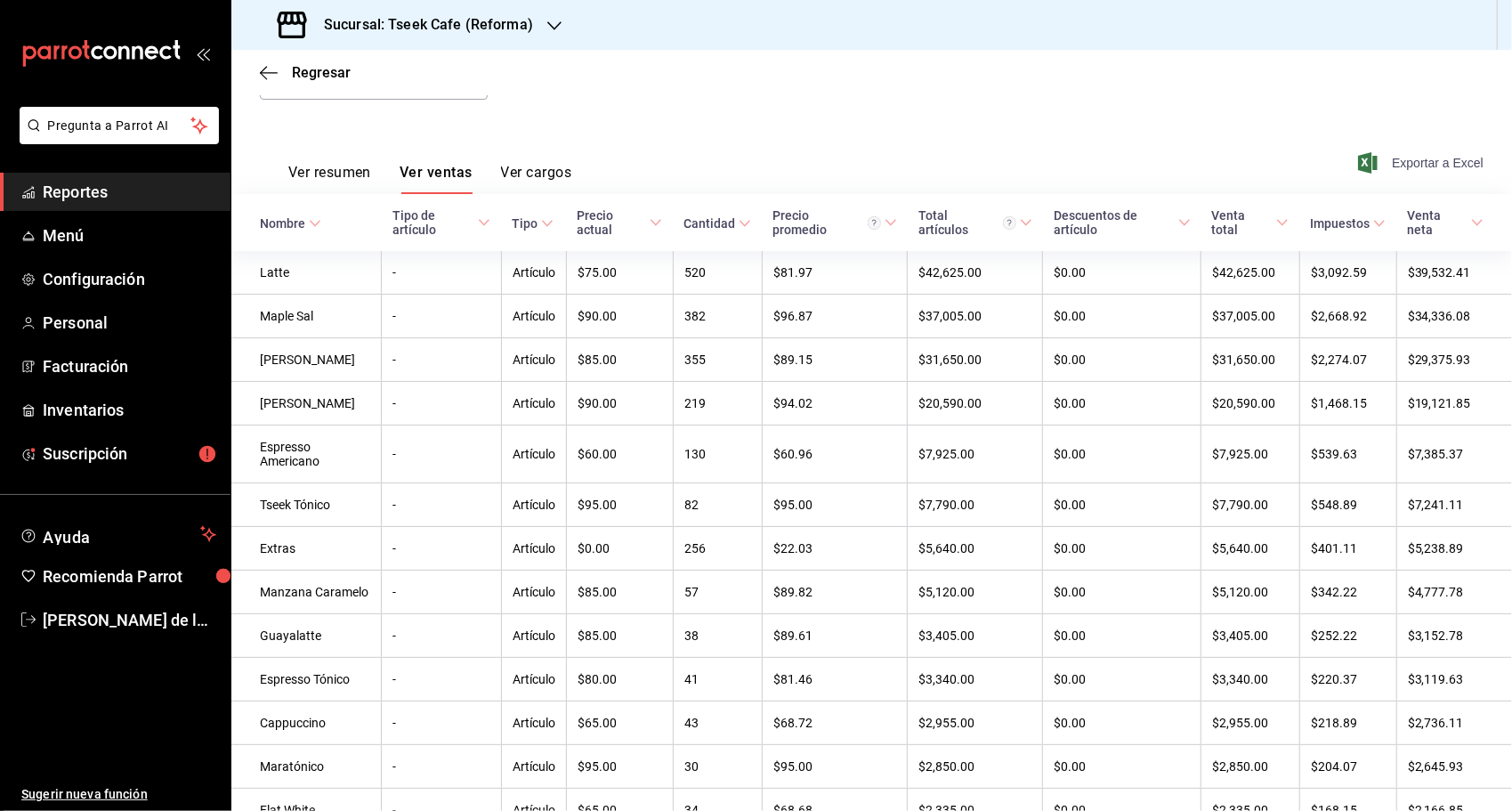
click at [1426, 169] on span "Exportar a Excel" at bounding box center [1422, 163] width 122 height 21
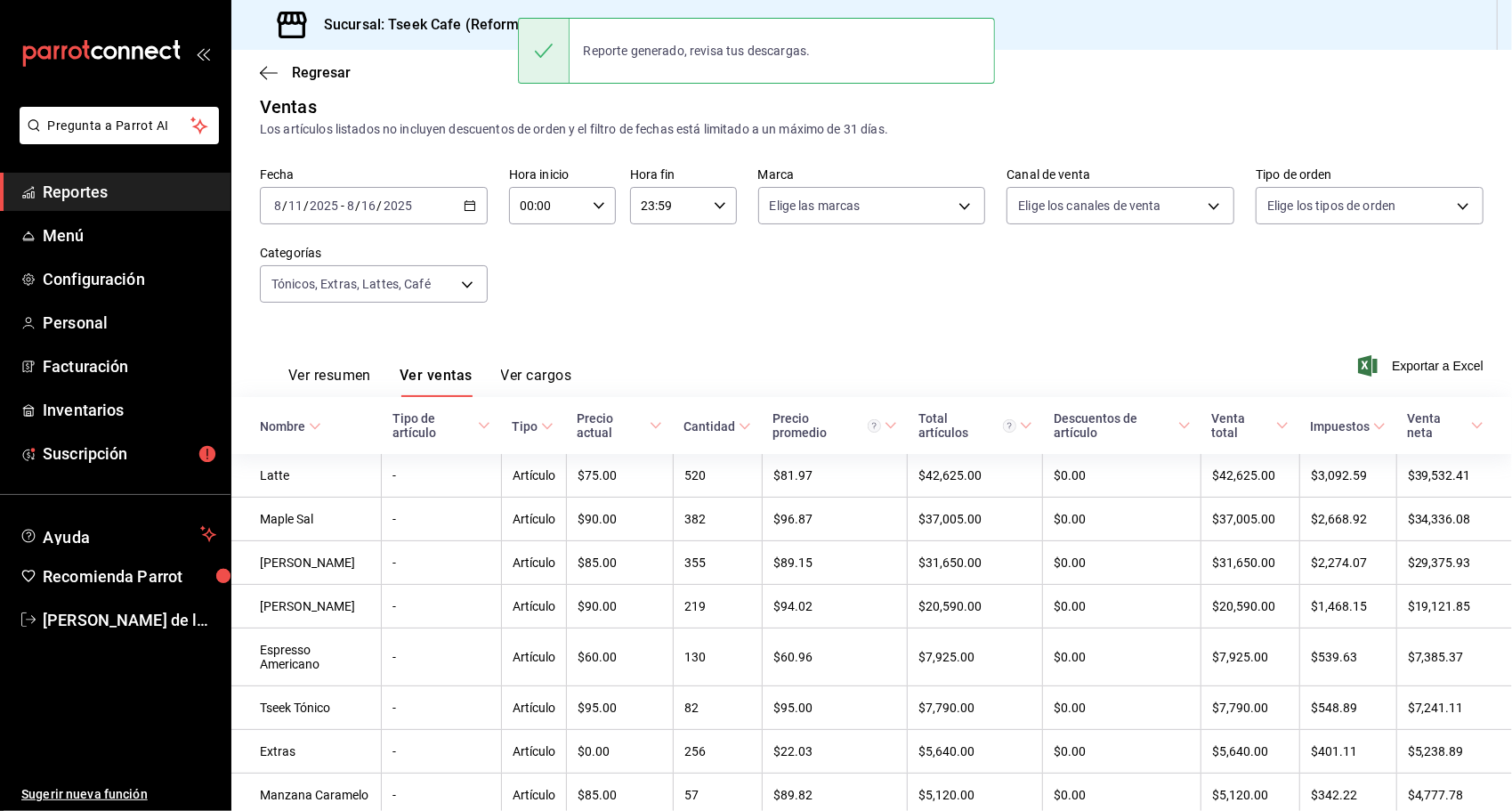
scroll to position [0, 0]
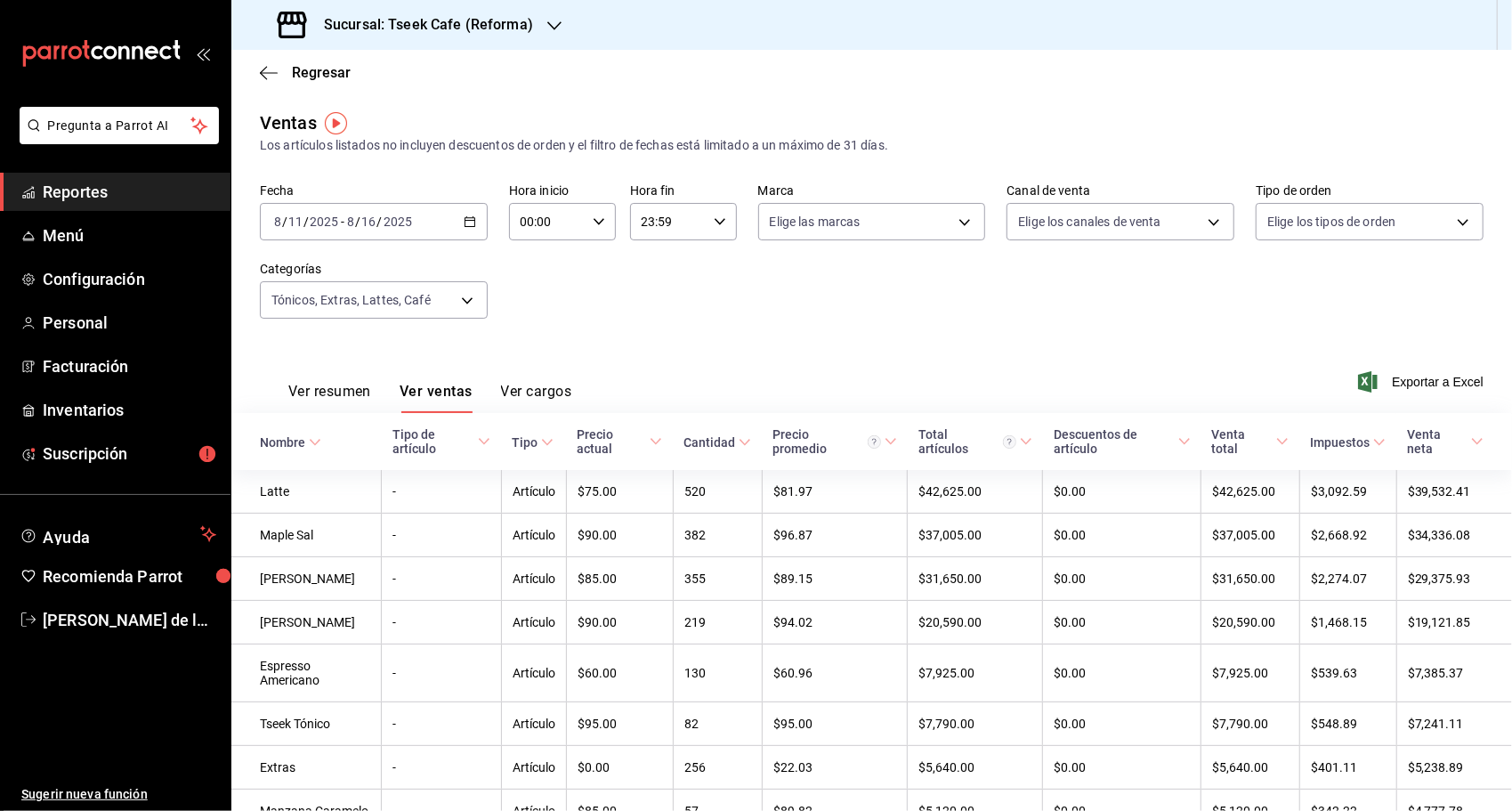
click at [555, 12] on div "Sucursal: Tseek Cafe (Reforma)" at bounding box center [407, 25] width 323 height 50
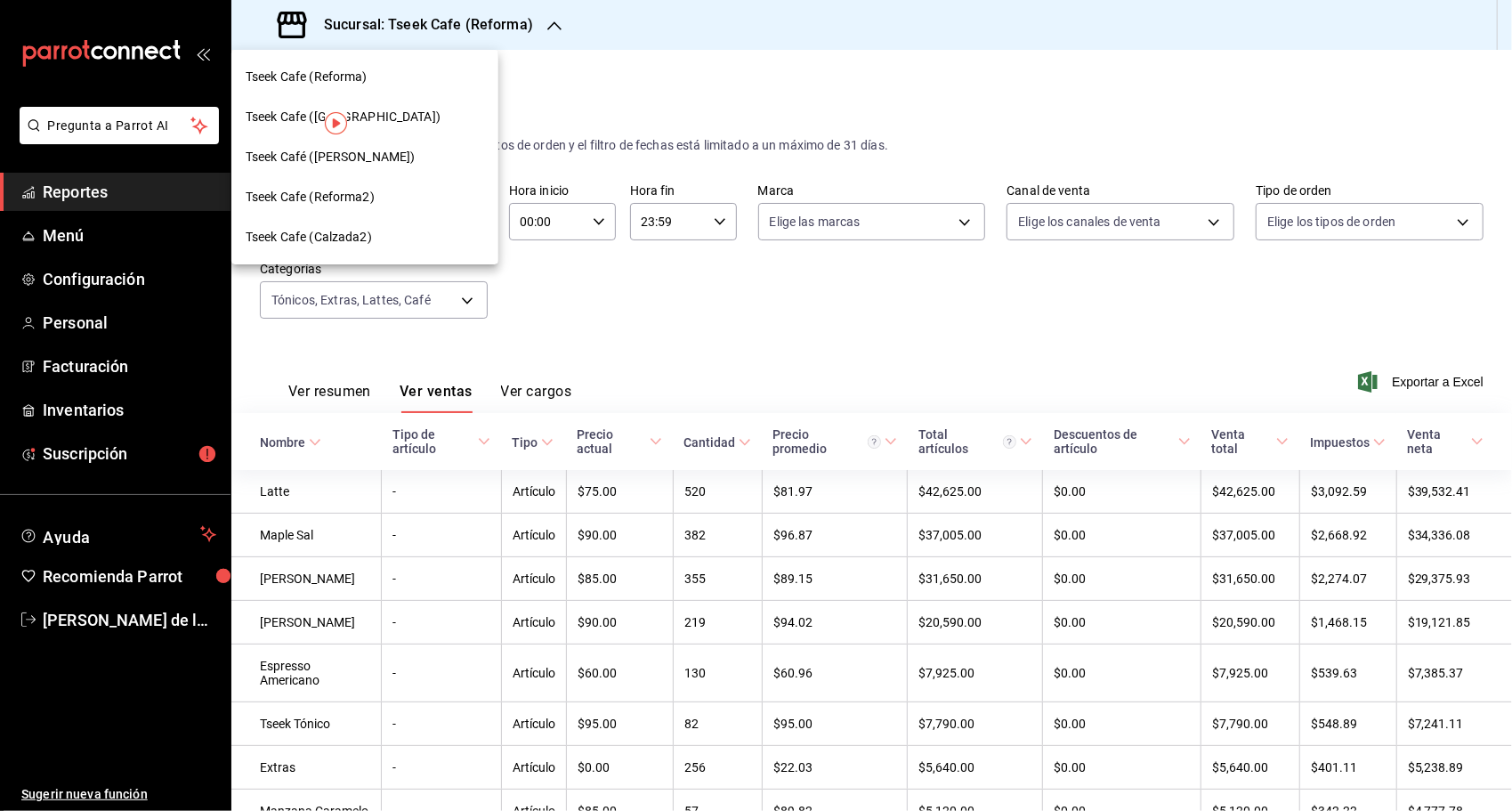
click at [379, 112] on div "Tseek Cafe ([GEOGRAPHIC_DATA])" at bounding box center [365, 116] width 239 height 18
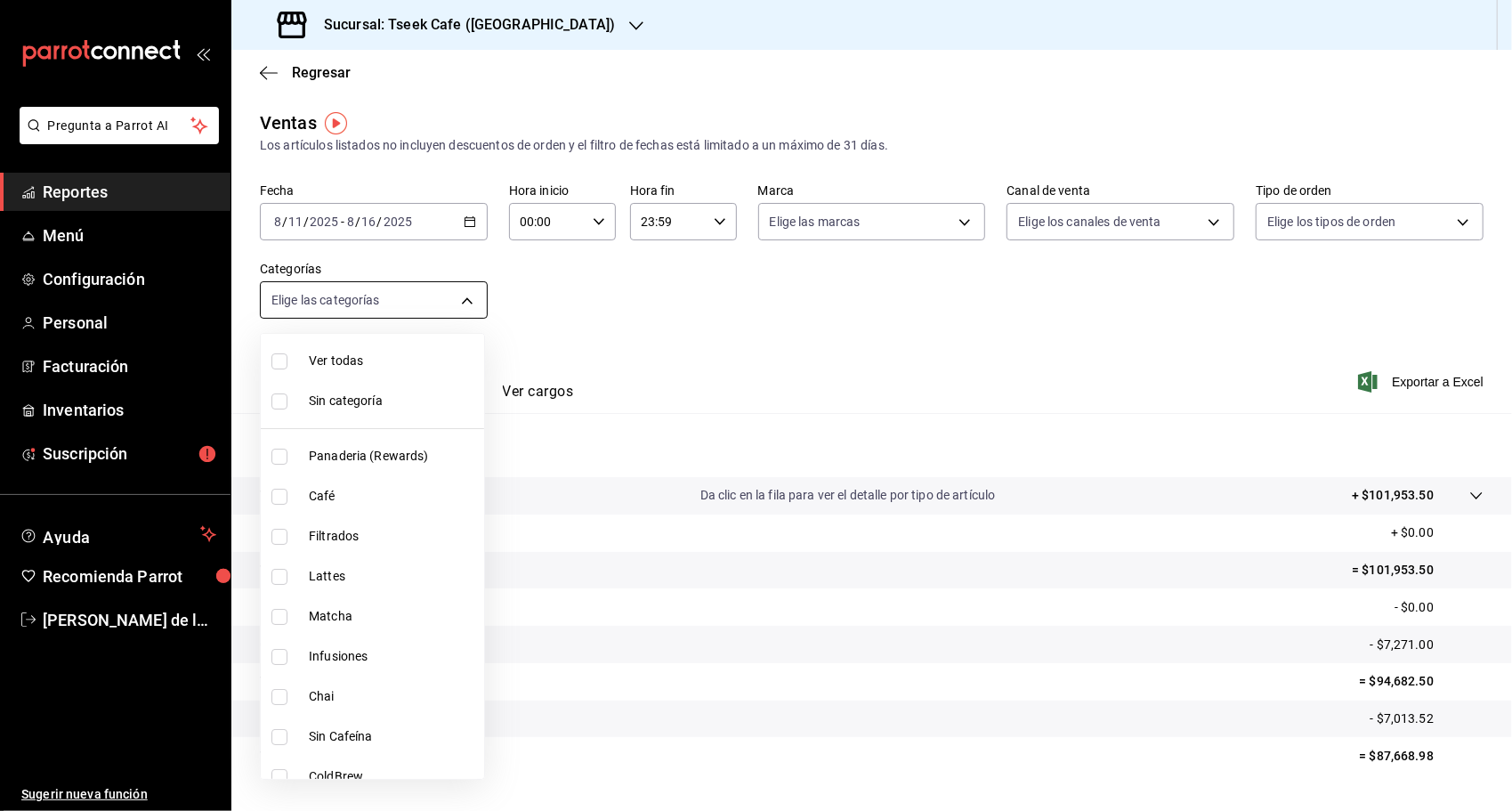
click at [404, 312] on body "Pregunta a Parrot AI Reportes Menú Configuración Personal Facturación Inventari…" at bounding box center [756, 406] width 1512 height 811
click at [349, 494] on span "Café" at bounding box center [393, 496] width 168 height 18
type input "5f3f2911-da0c-48de-8064-770c83c334db"
checkbox input "true"
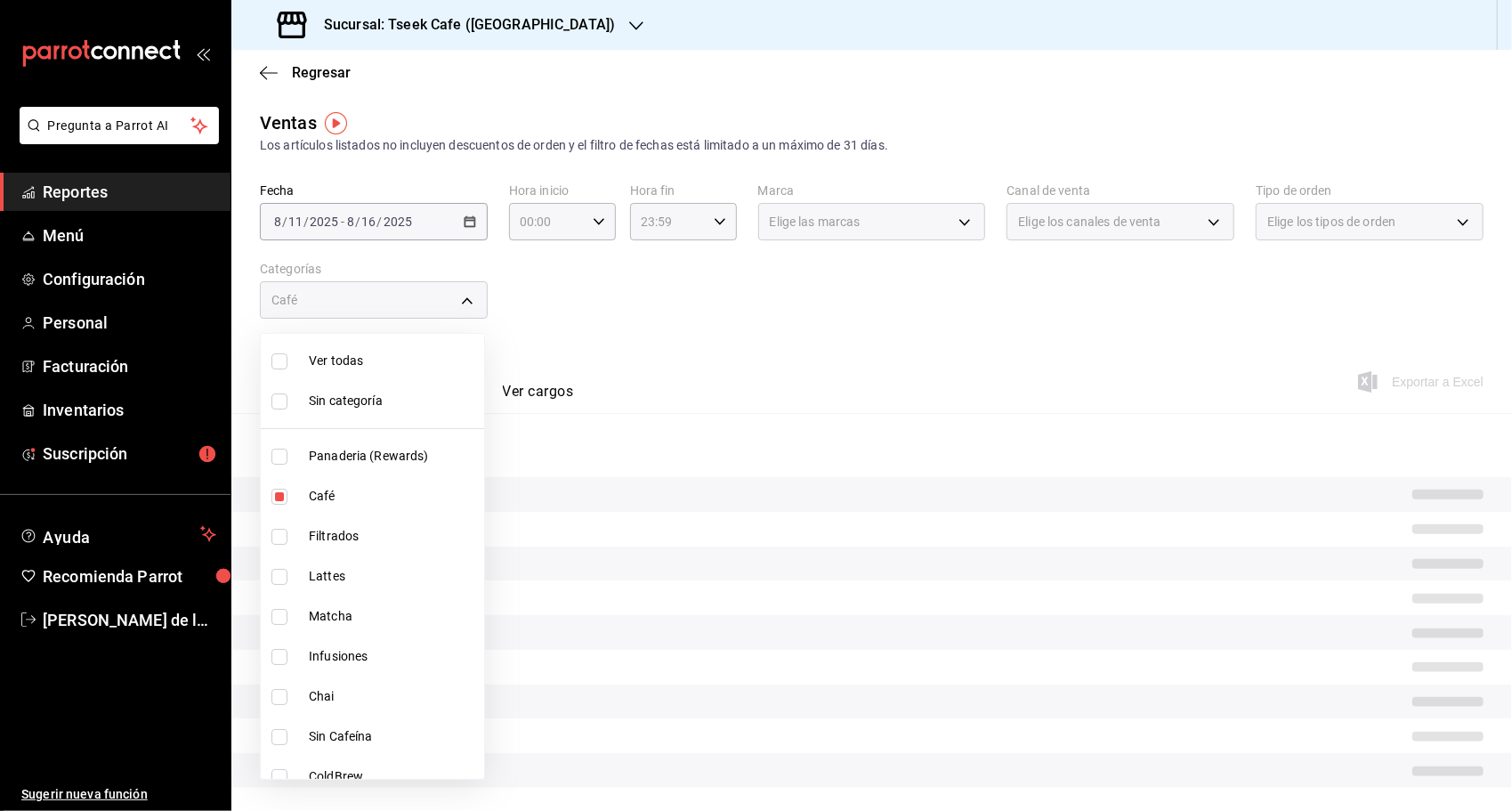
click at [347, 576] on span "Lattes" at bounding box center [393, 576] width 168 height 18
type input "5f3f2911-da0c-48de-8064-770c83c334db,018112cc-c7d7-4d12-a18f-4ab135871280"
checkbox input "true"
click at [323, 691] on span "Chai" at bounding box center [393, 696] width 168 height 18
type input "5f3f2911-da0c-48de-8064-770c83c334db,018112cc-c7d7-4d12-a18f-4ab135871280,6a406…"
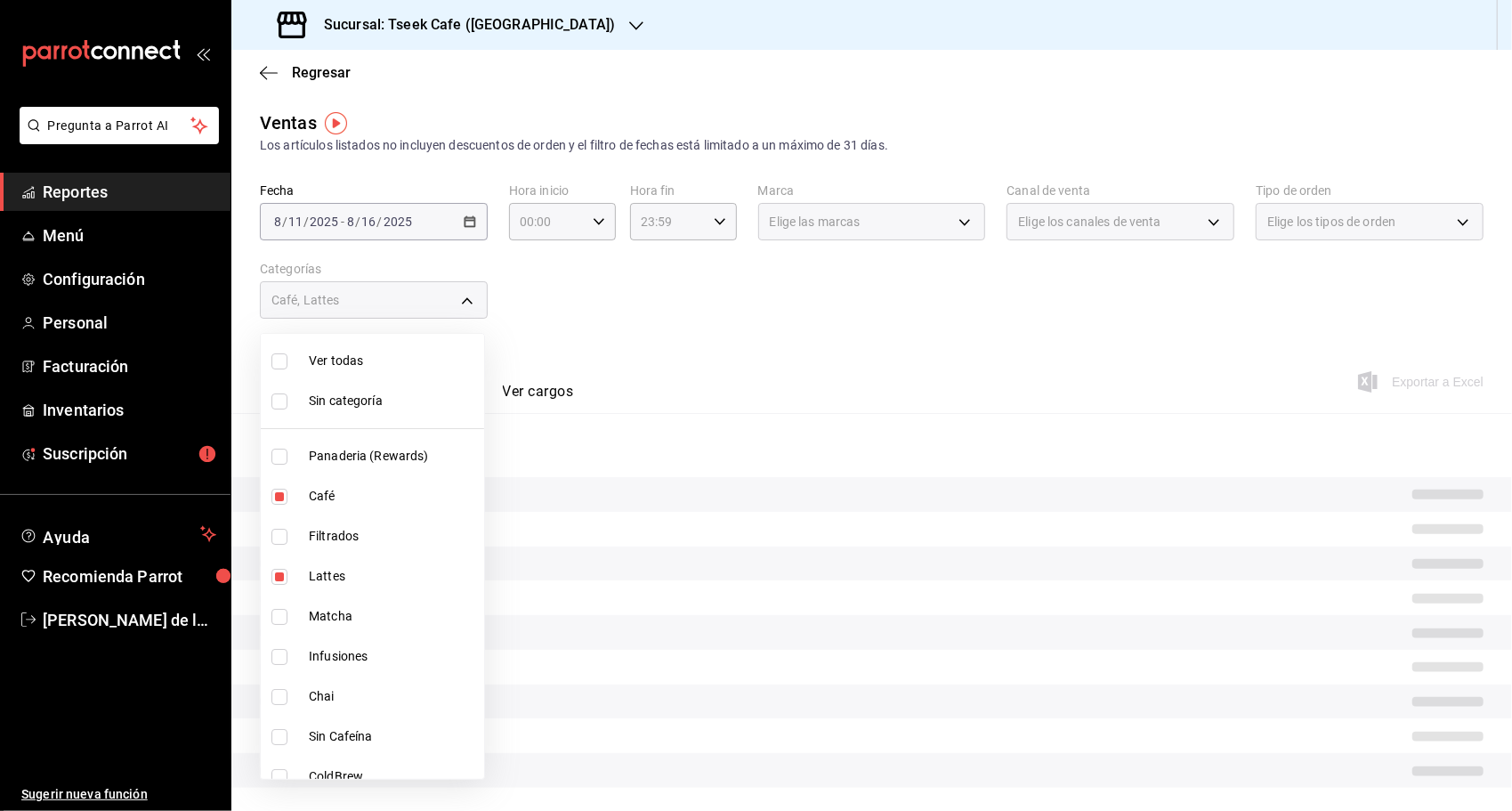
checkbox input "true"
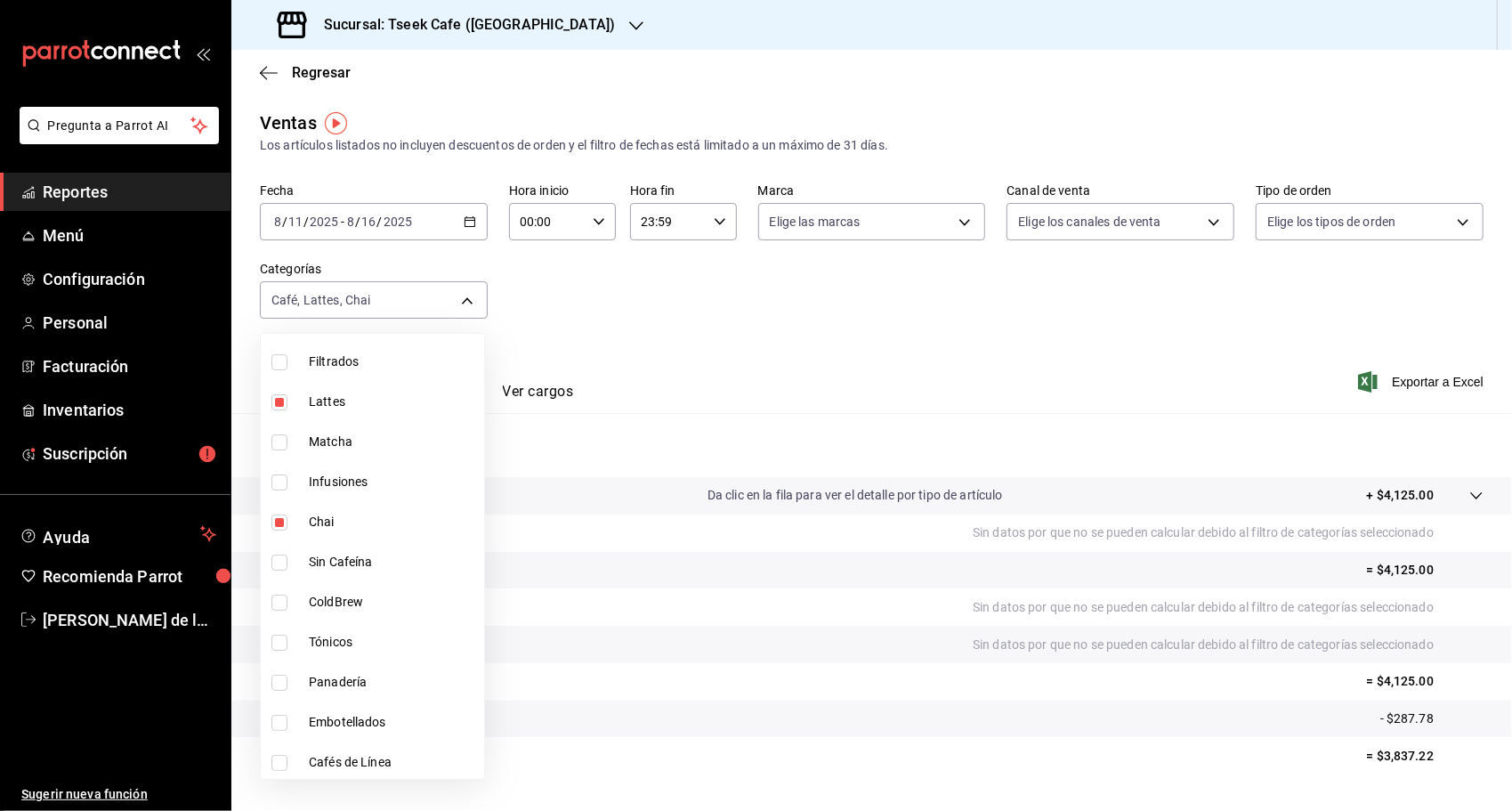
scroll to position [178, 0]
click at [351, 604] on span "ColdBrew" at bounding box center [393, 598] width 168 height 18
type input "5f3f2911-da0c-48de-8064-770c83c334db,018112cc-c7d7-4d12-a18f-4ab135871280,6a406…"
checkbox input "true"
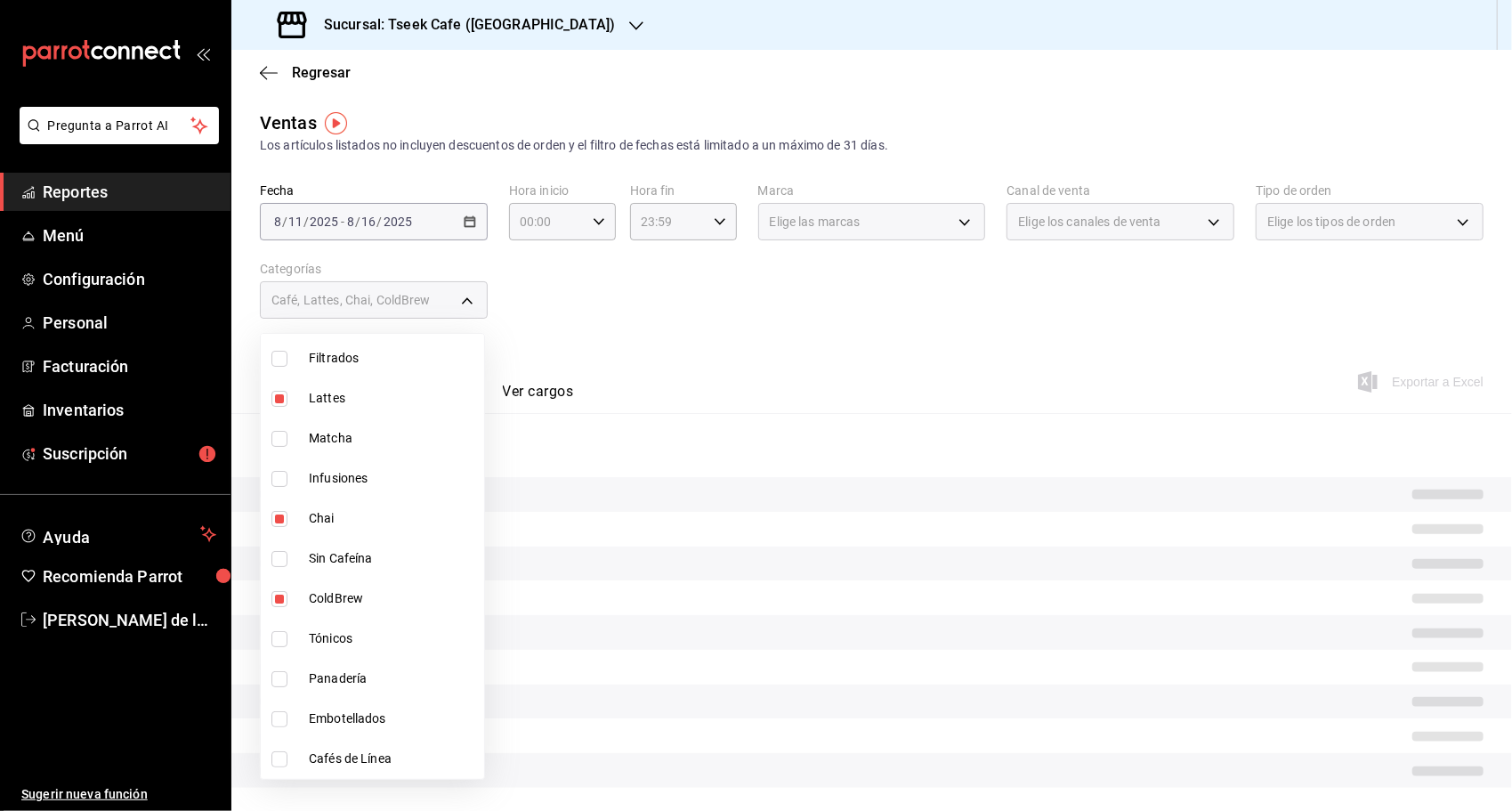
click at [358, 646] on span "Tónicos" at bounding box center [393, 638] width 168 height 18
type input "5f3f2911-da0c-48de-8064-770c83c334db,018112cc-c7d7-4d12-a18f-4ab135871280,6a406…"
checkbox input "true"
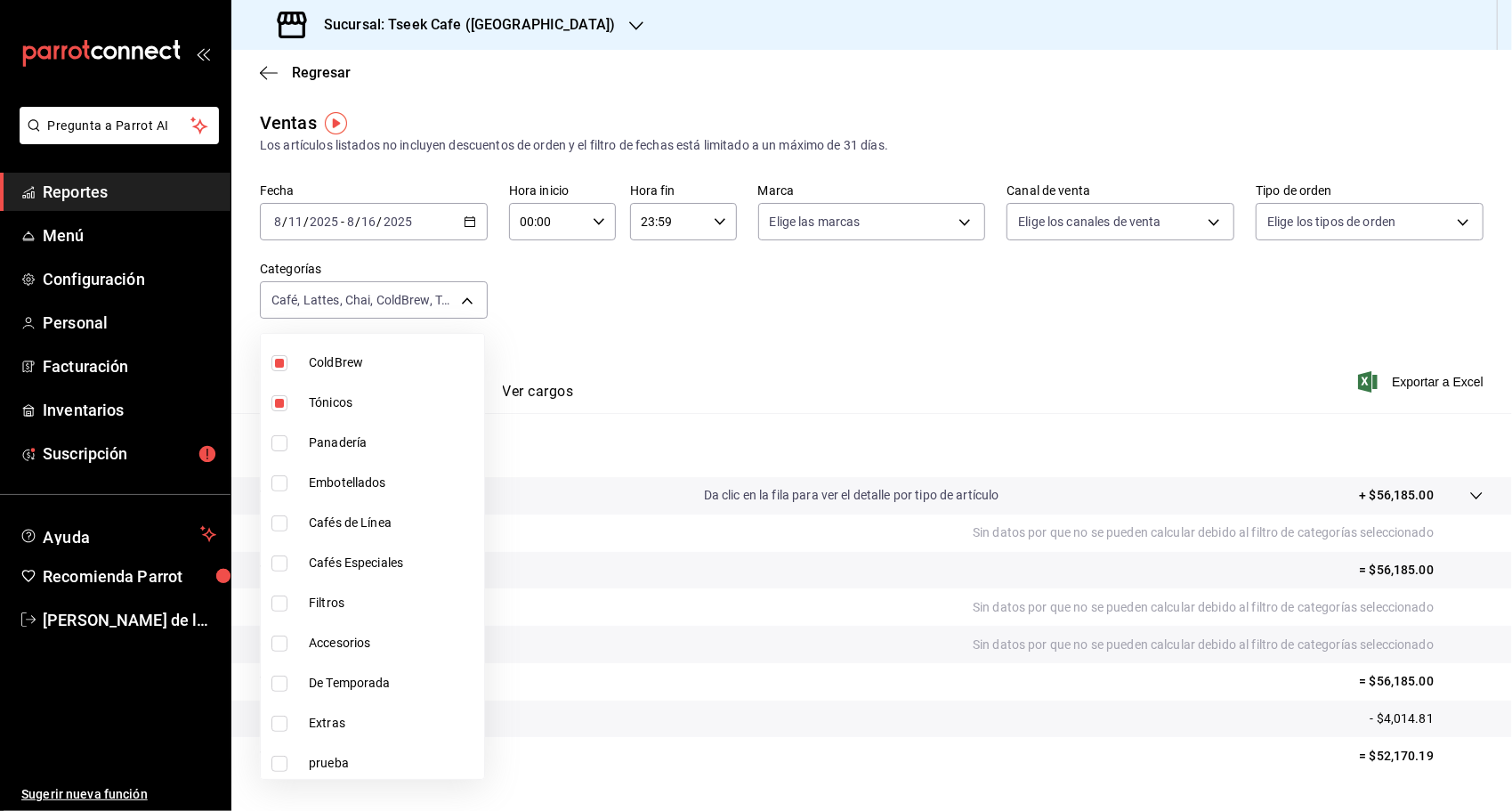
scroll to position [418, 0]
click at [311, 715] on span "Extras" at bounding box center [393, 718] width 168 height 18
type input "5f3f2911-da0c-48de-8064-770c83c334db,018112cc-c7d7-4d12-a18f-4ab135871280,6a406…"
checkbox input "true"
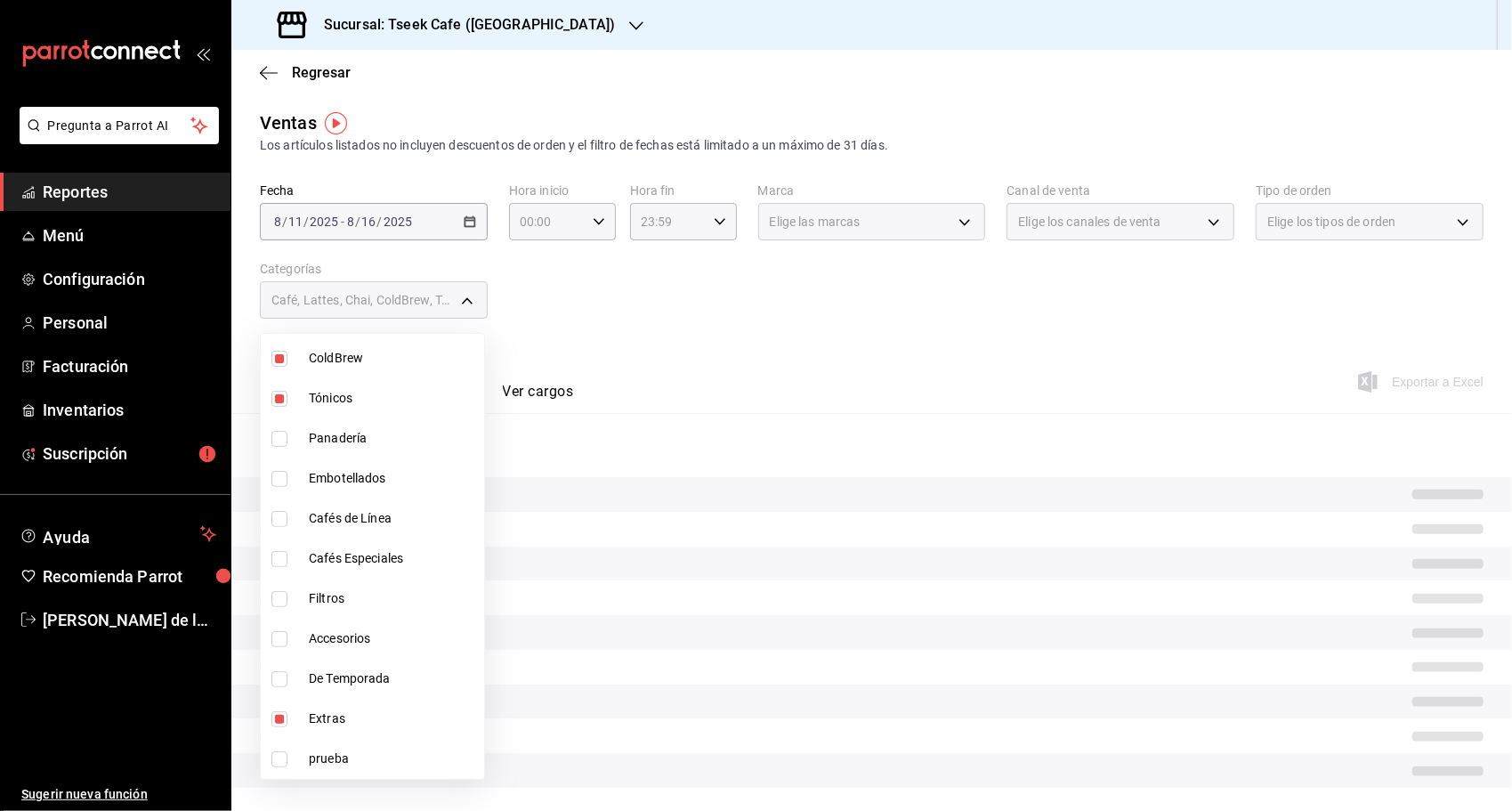
click at [638, 350] on div at bounding box center [756, 406] width 1512 height 811
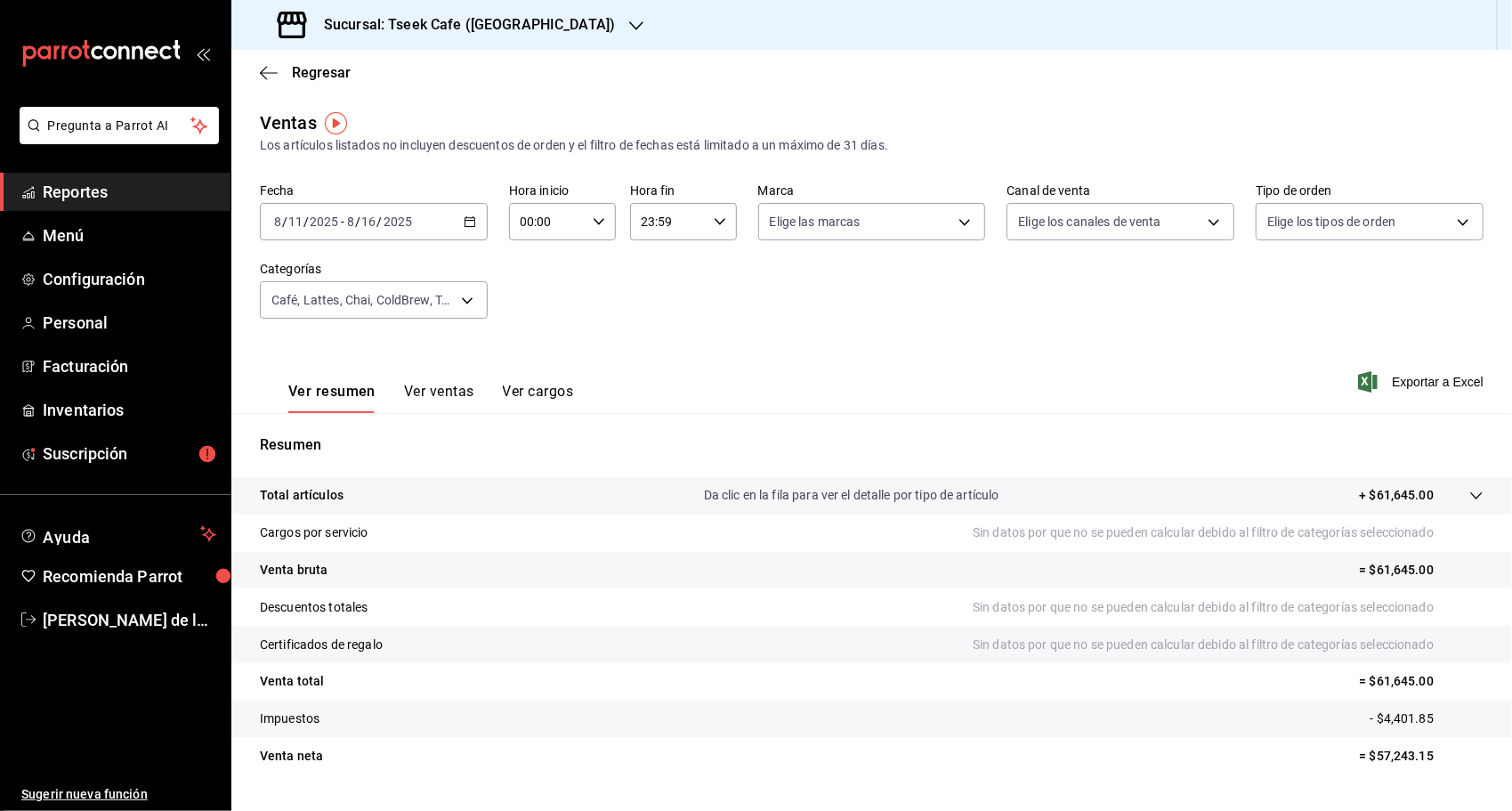
click at [525, 393] on button "Ver cargos" at bounding box center [539, 398] width 72 height 30
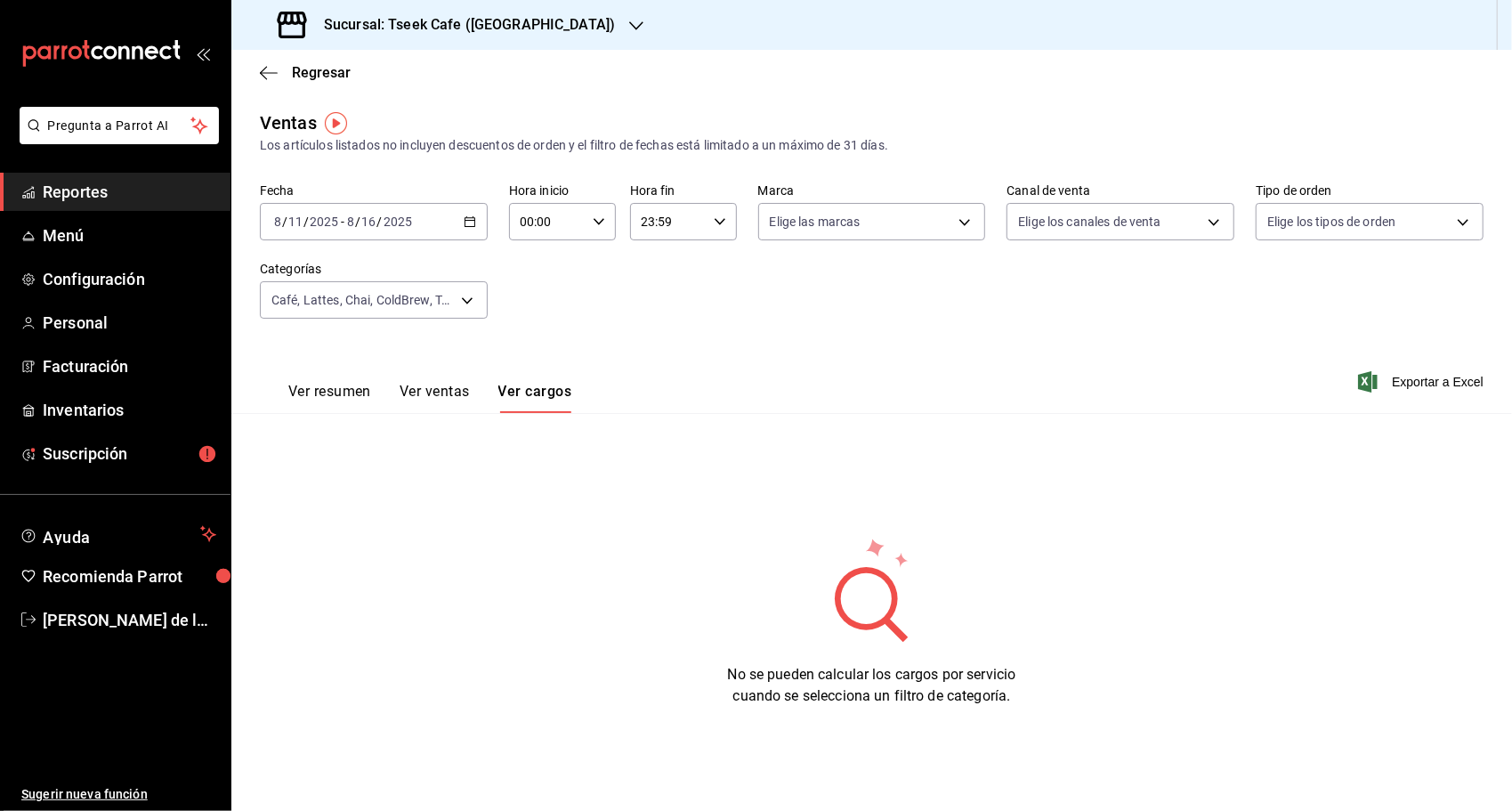
click at [448, 395] on button "Ver ventas" at bounding box center [434, 398] width 71 height 30
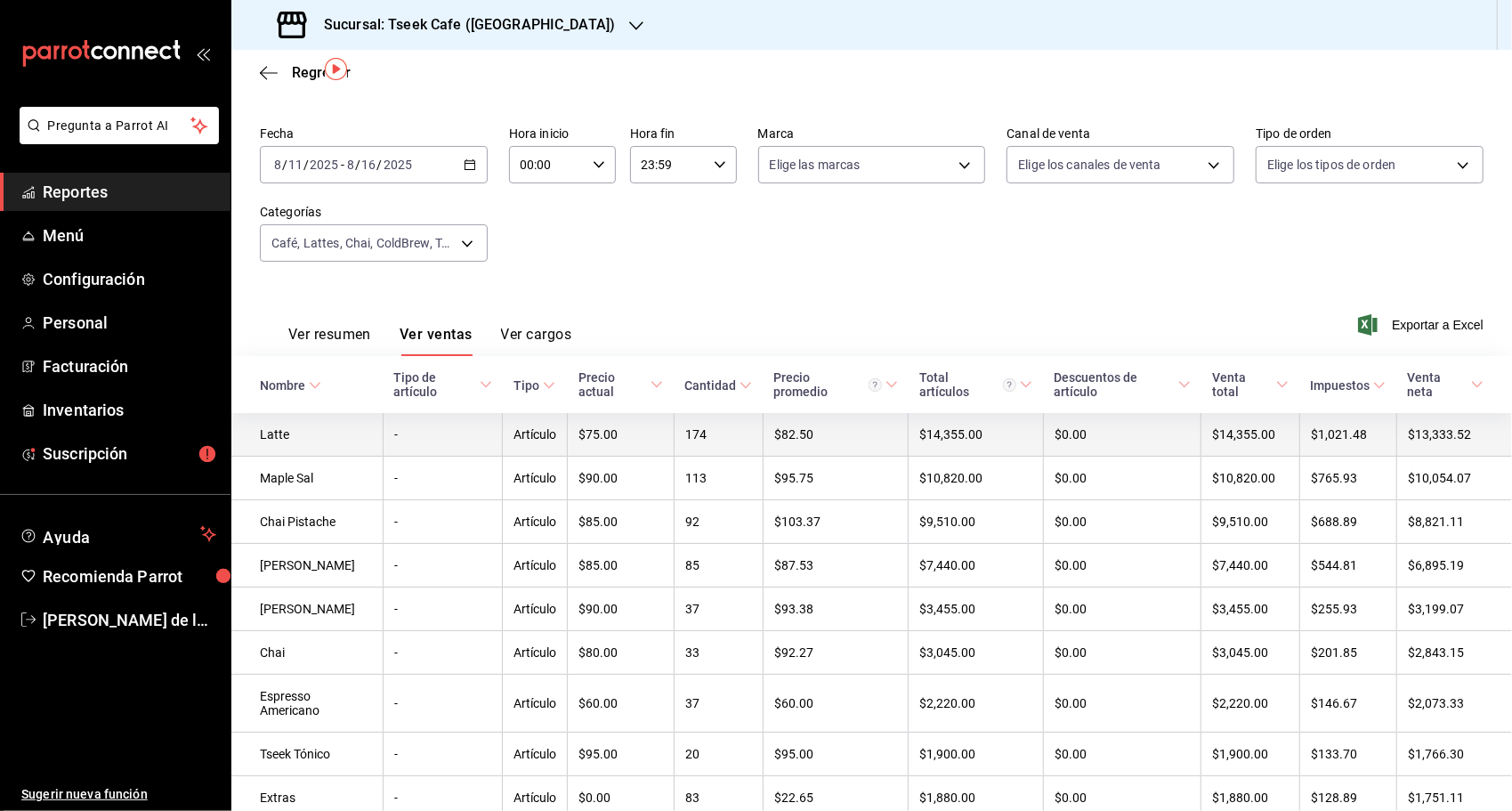
scroll to position [42, 0]
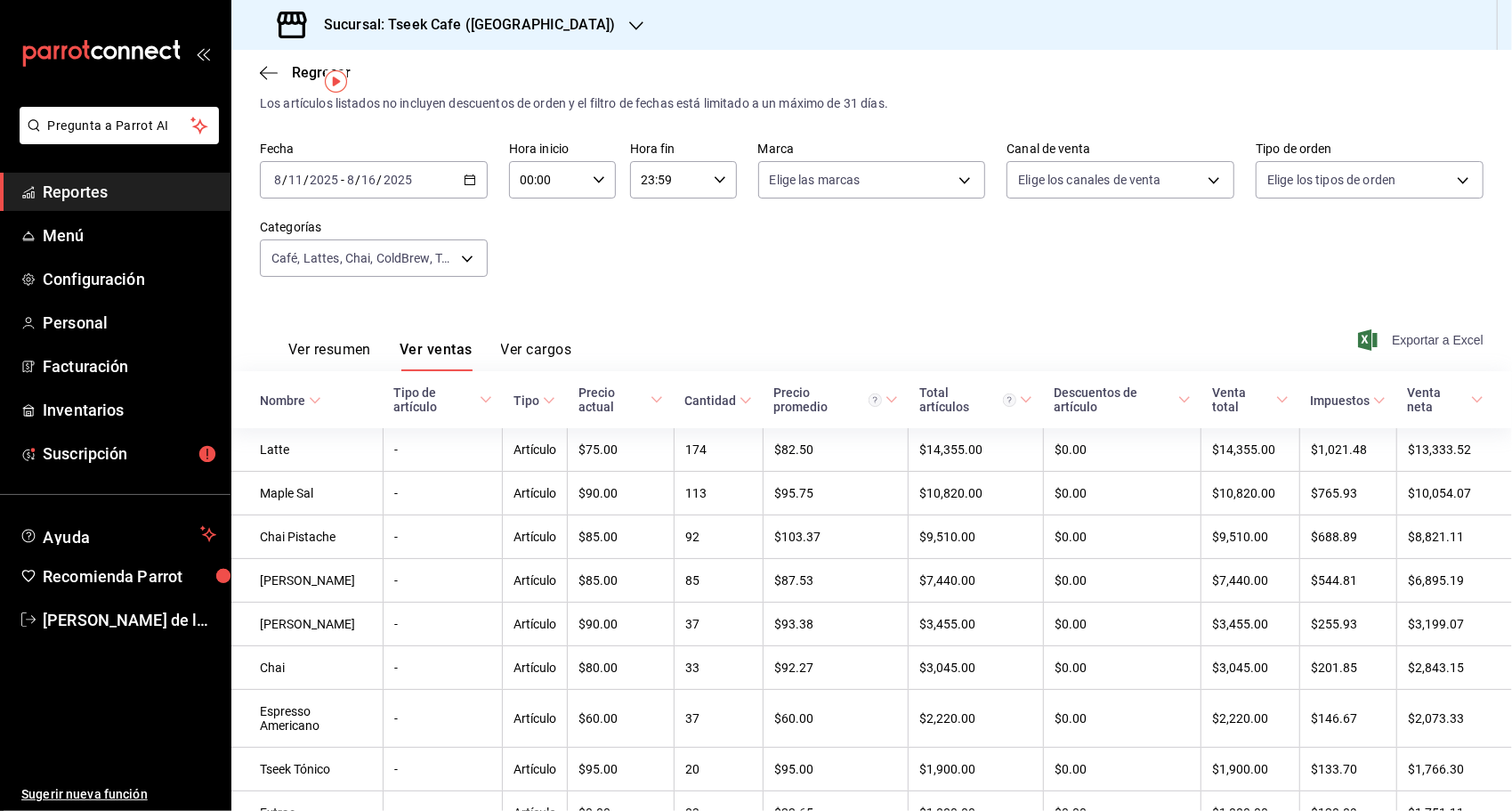
click at [1413, 344] on span "Exportar a Excel" at bounding box center [1422, 340] width 122 height 21
click at [441, 42] on div "Sucursal: Tseek Cafe ([GEOGRAPHIC_DATA])" at bounding box center [448, 25] width 405 height 50
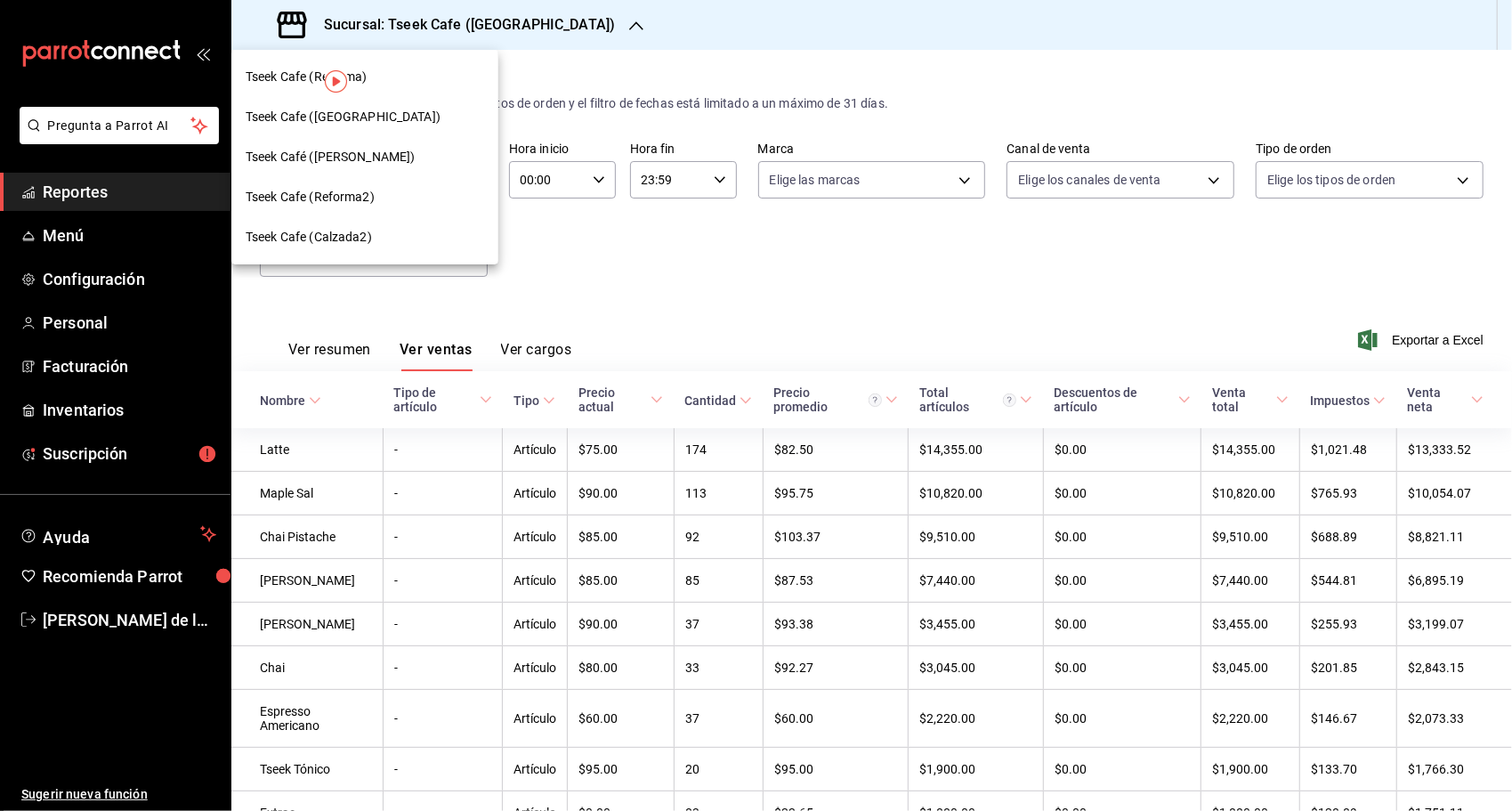
click at [389, 147] on div "Tseek Café ([PERSON_NAME])" at bounding box center [365, 157] width 267 height 40
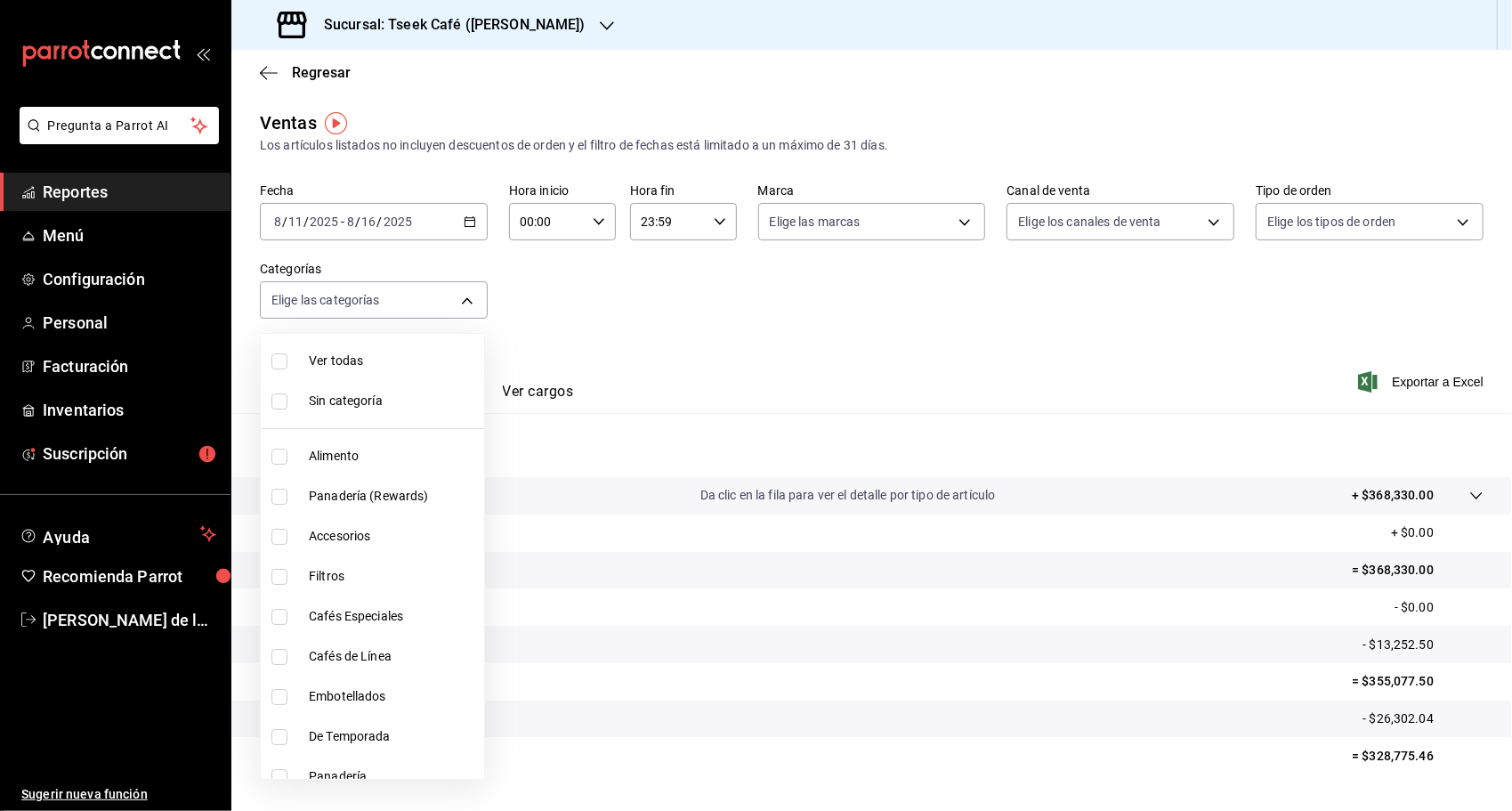
click at [438, 290] on body "Pregunta a Parrot AI Reportes Menú Configuración Personal Facturación Inventari…" at bounding box center [756, 406] width 1512 height 811
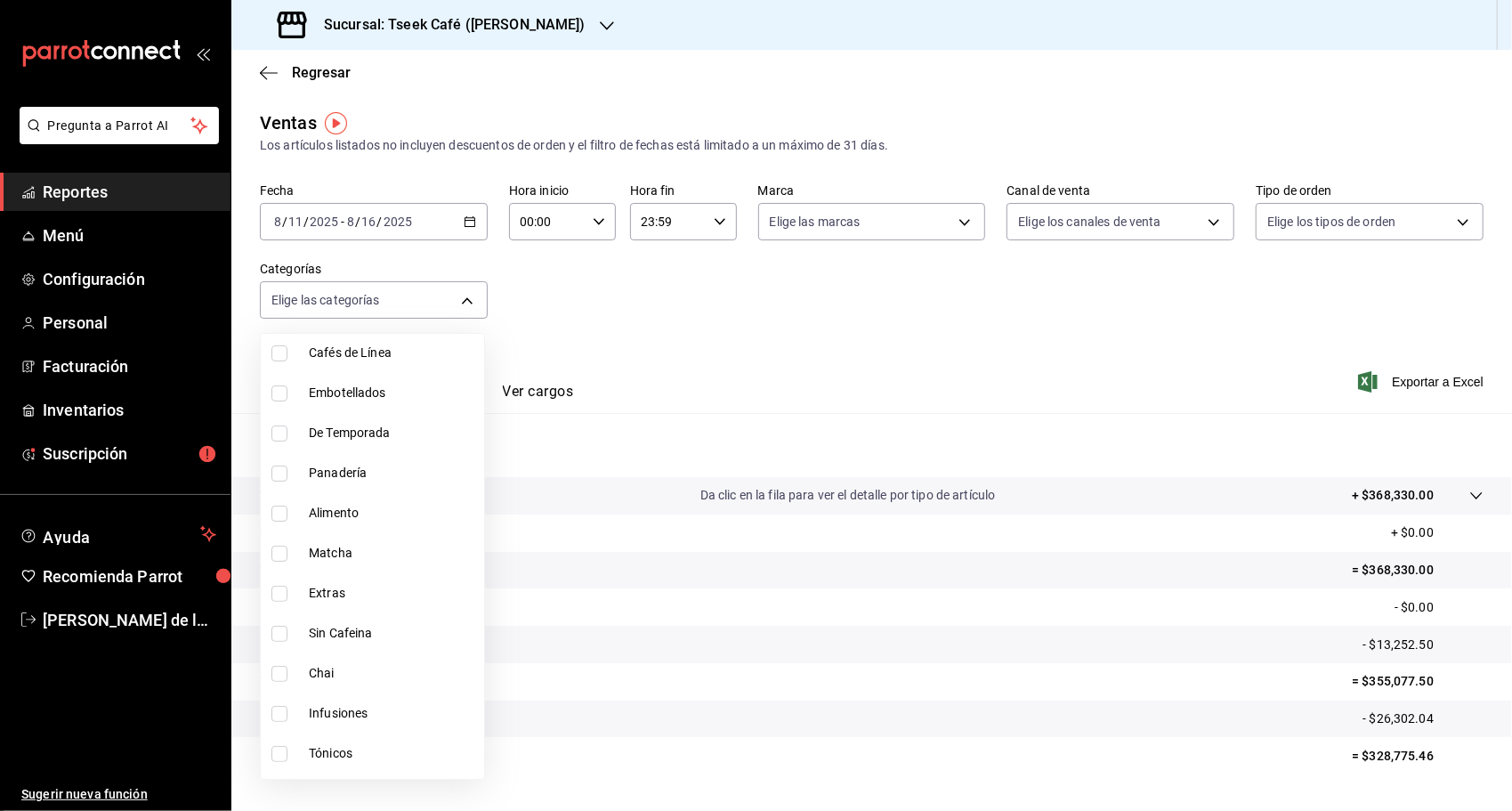
scroll to position [356, 0]
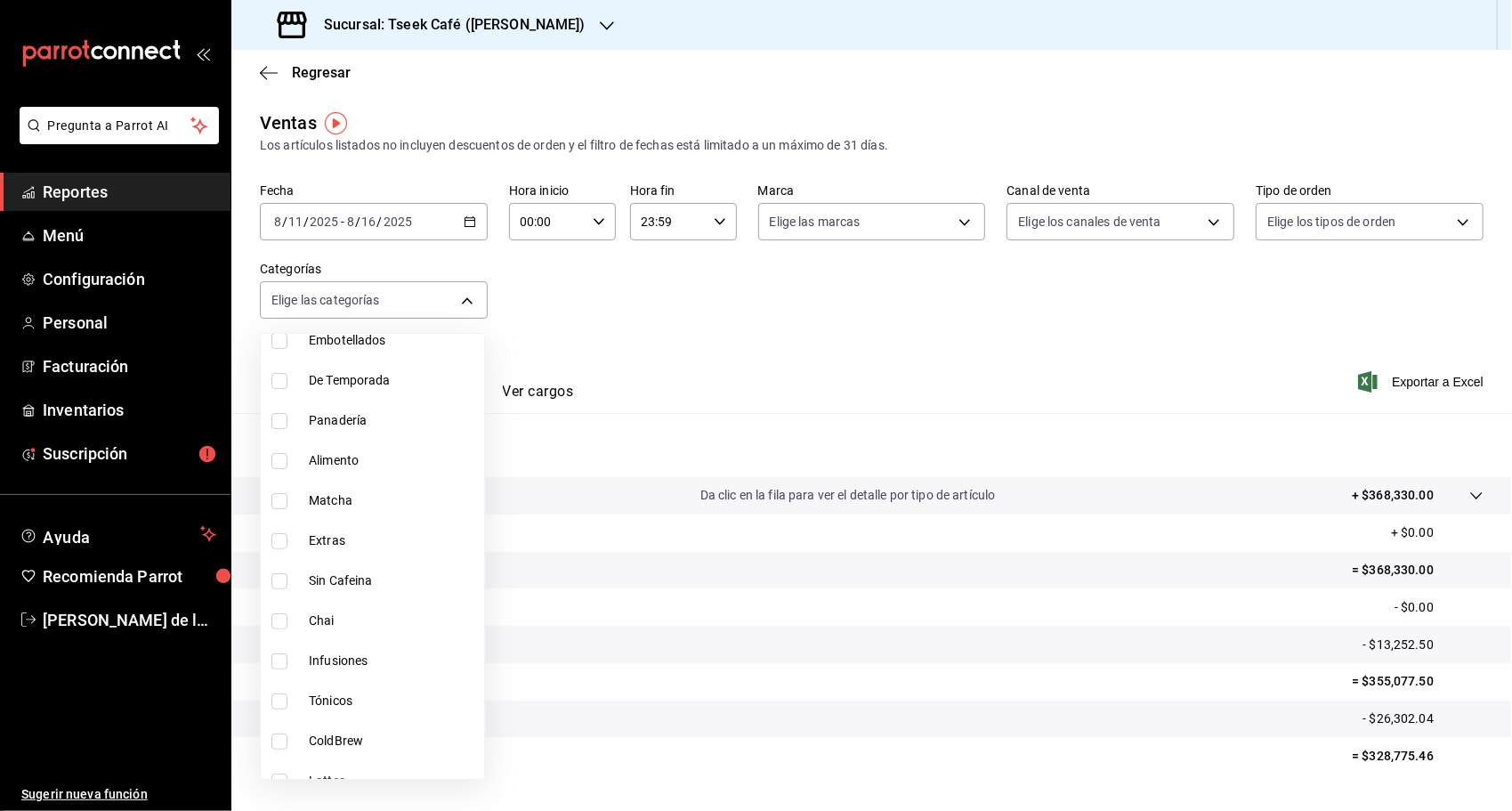
click at [327, 692] on span "Tónicos" at bounding box center [393, 701] width 168 height 18
type input "5f2b63b9-fdff-43e5-b303-96847dcae788"
checkbox input "true"
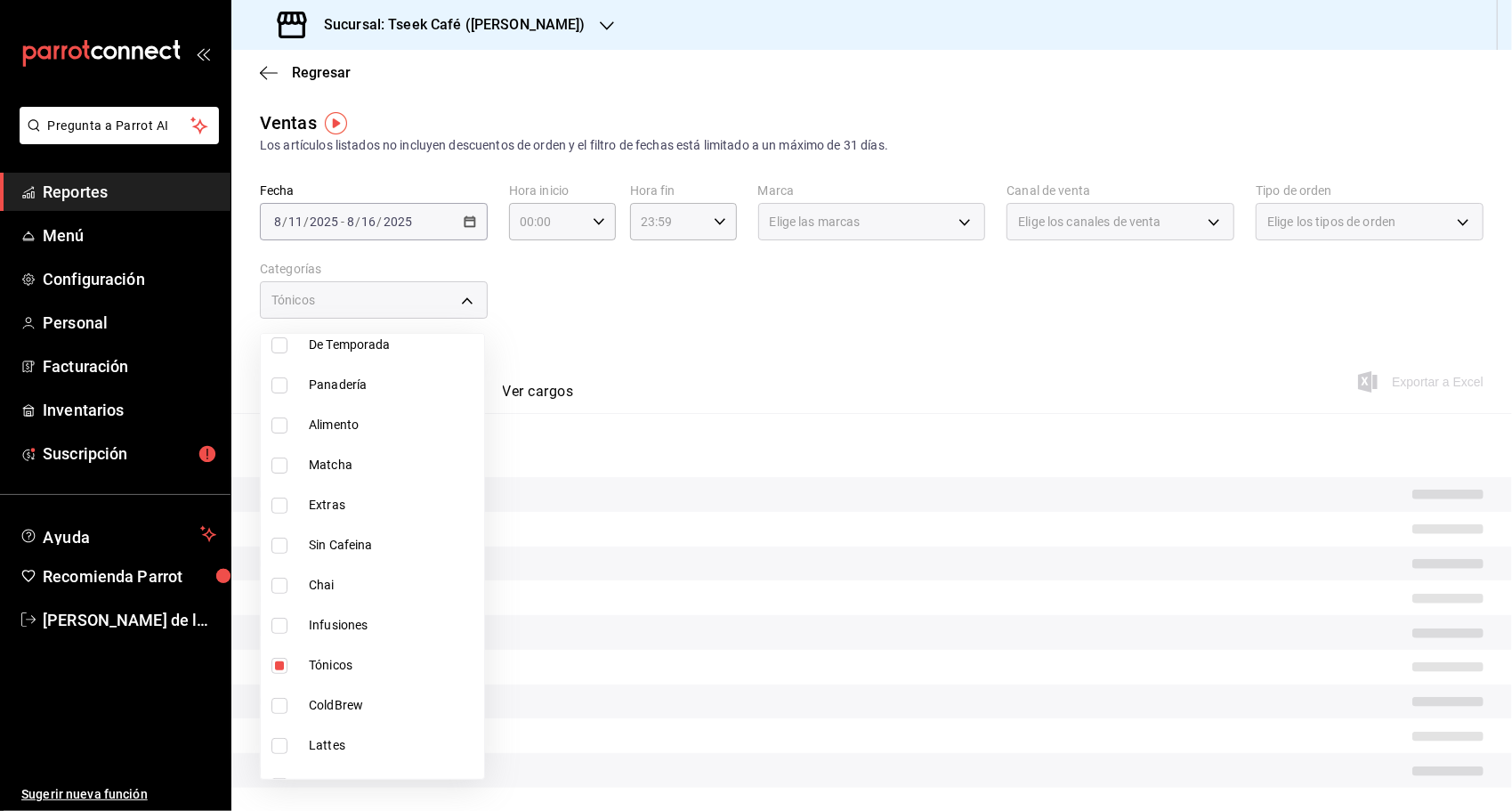
scroll to position [445, 0]
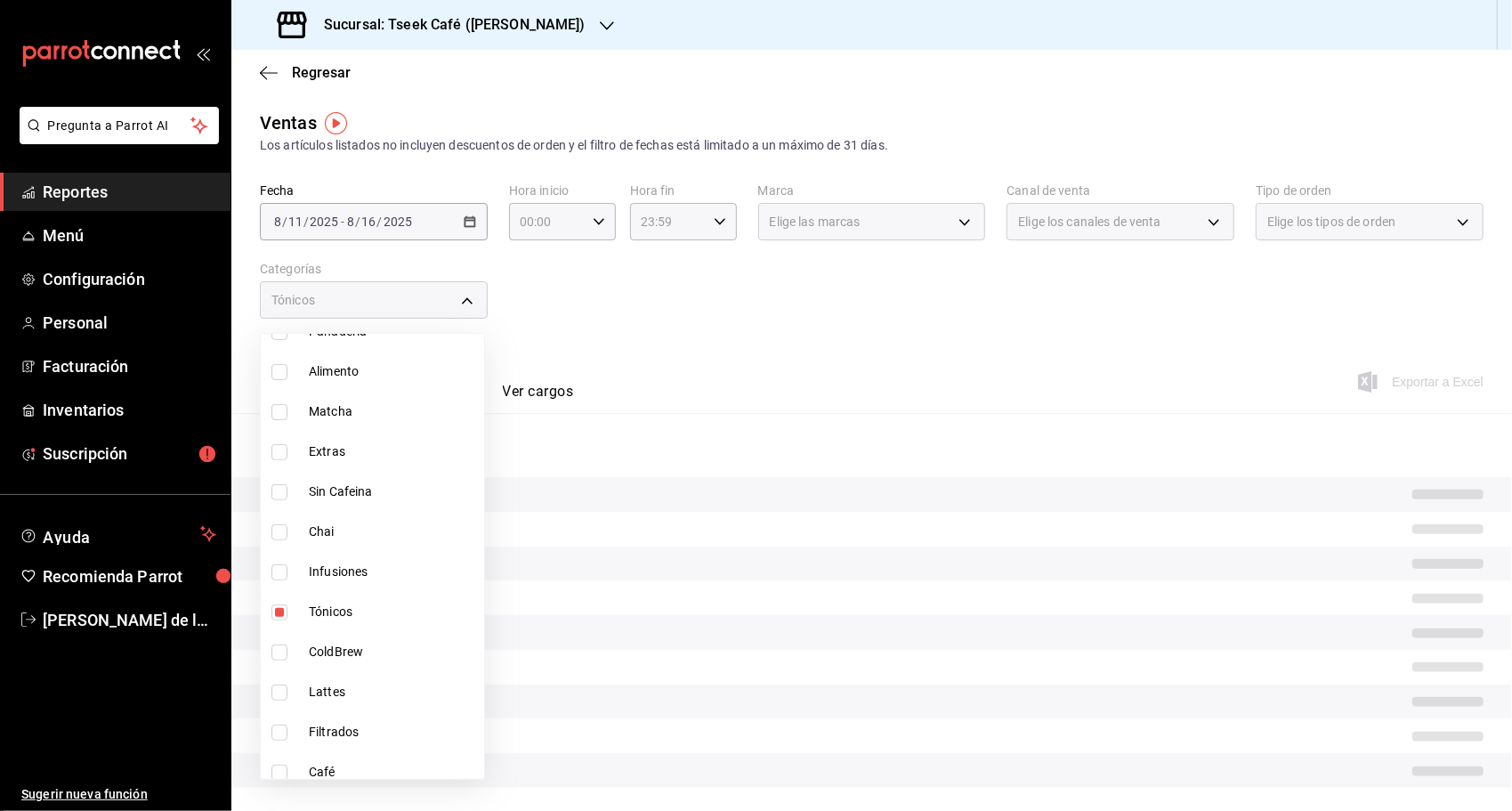
click at [349, 649] on span "ColdBrew" at bounding box center [393, 651] width 168 height 18
type input "5f2b63b9-fdff-43e5-b303-96847dcae788,d9f047a9-d5dd-4a4c-b6fb-5bded69e3942"
checkbox input "true"
click at [339, 680] on li "Lattes" at bounding box center [372, 691] width 223 height 40
type input "5f2b63b9-fdff-43e5-b303-96847dcae788,d9f047a9-d5dd-4a4c-b6fb-5bded69e3942,691e8…"
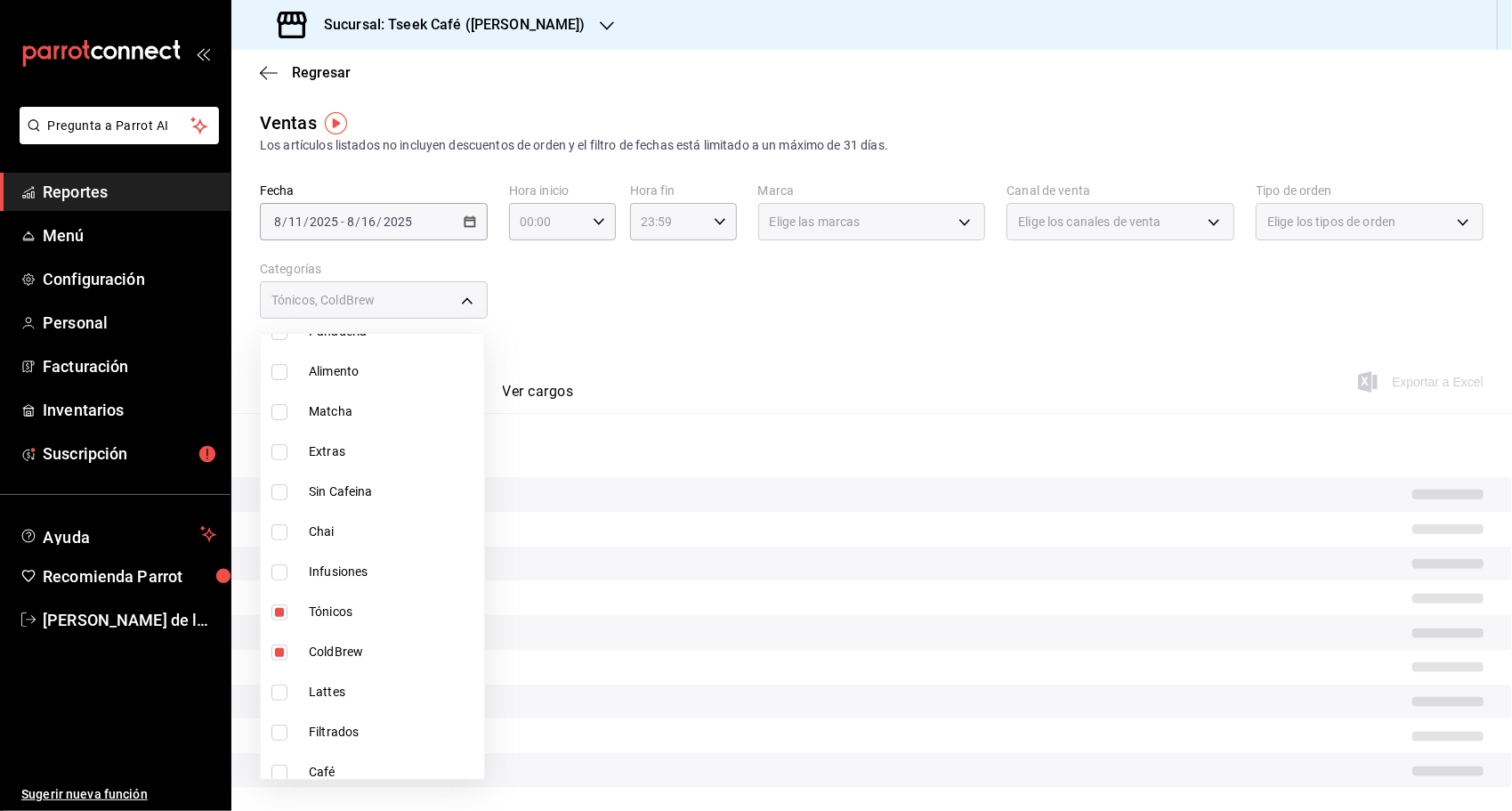
checkbox input "true"
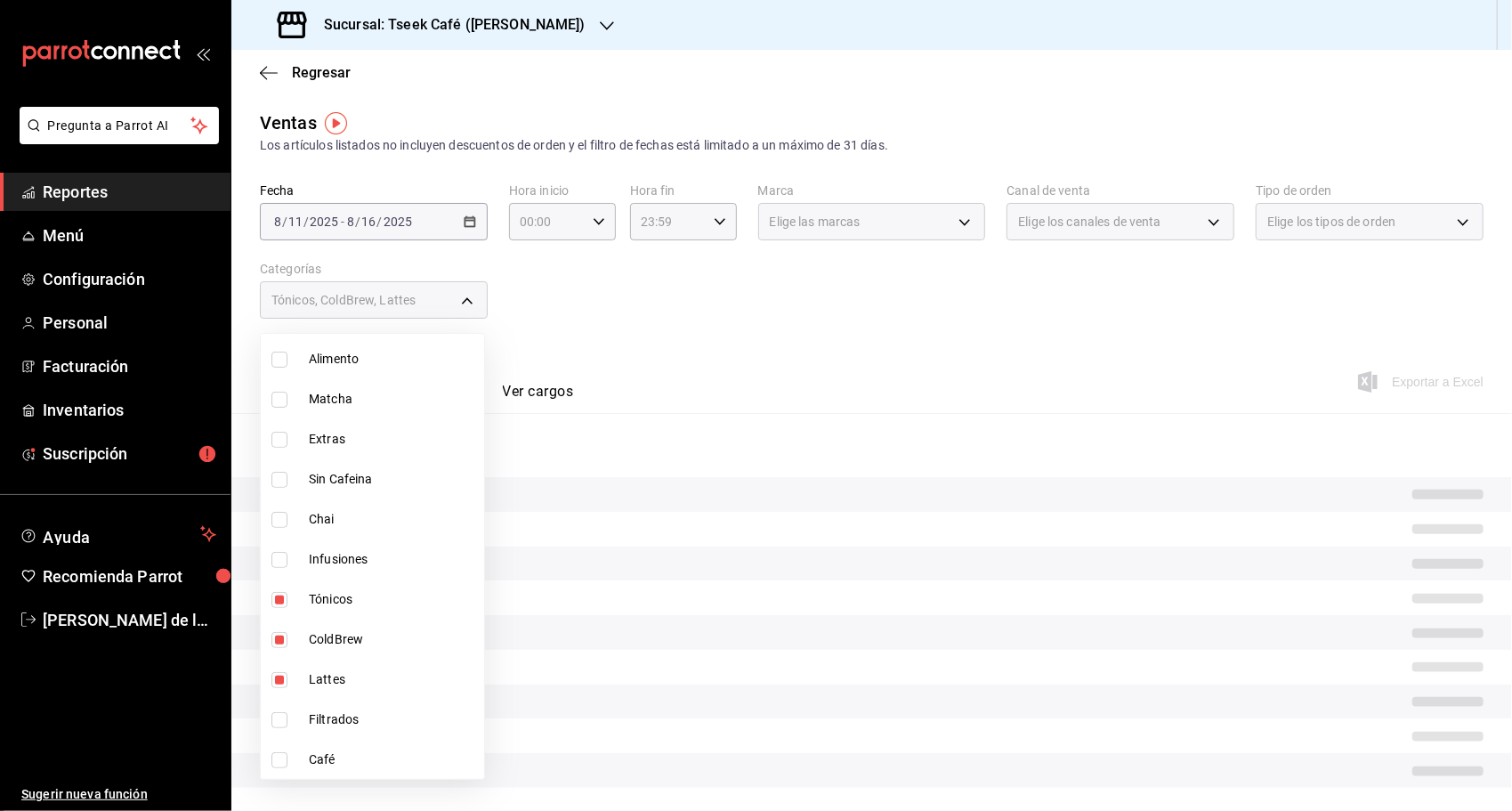
scroll to position [458, 0]
click at [313, 762] on span "Café" at bounding box center [393, 759] width 168 height 18
type input "5f2b63b9-fdff-43e5-b303-96847dcae788,d9f047a9-d5dd-4a4c-b6fb-5bded69e3942,691e8…"
checkbox input "true"
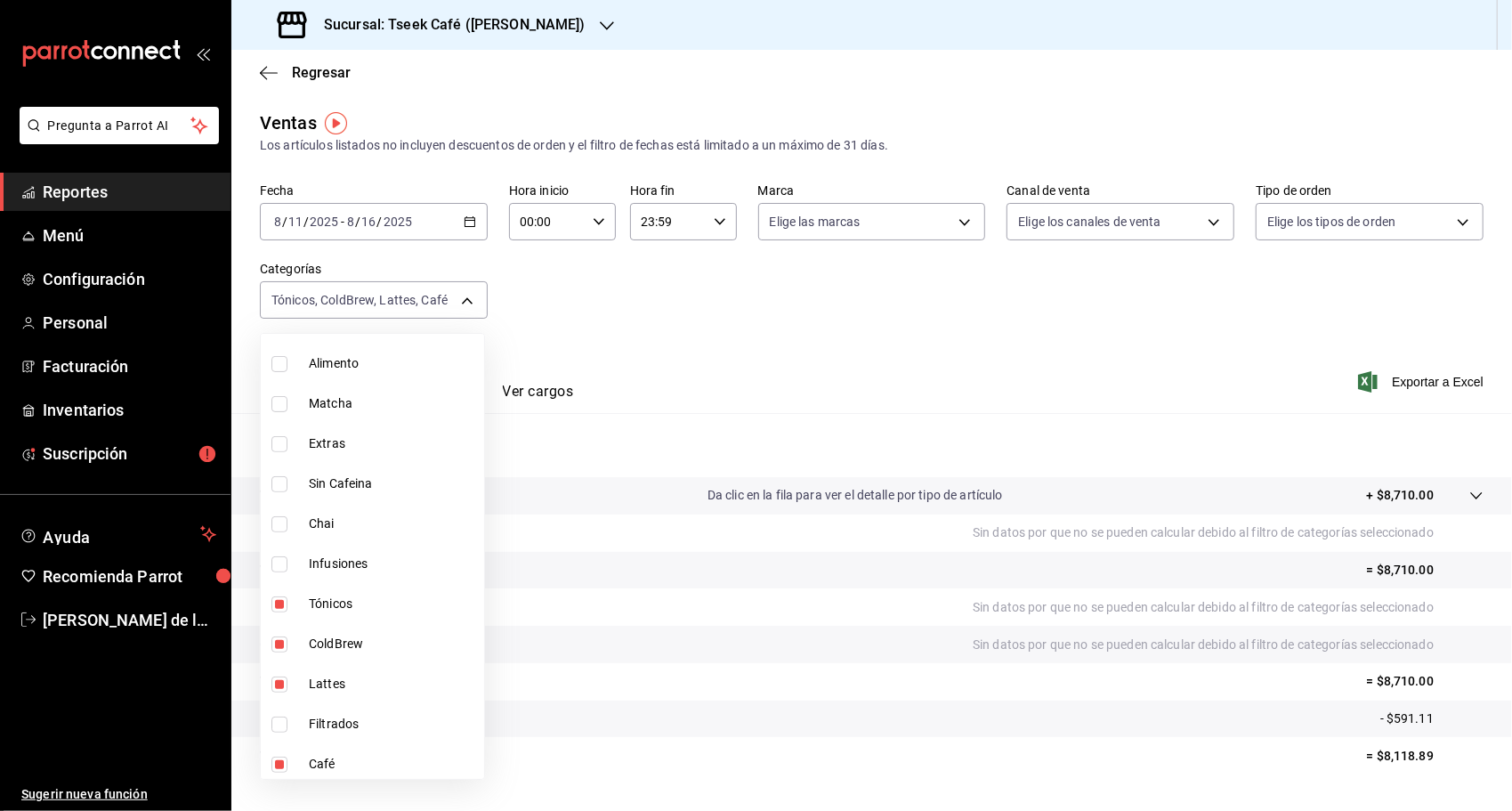
scroll to position [458, 0]
click at [684, 340] on div at bounding box center [756, 406] width 1512 height 811
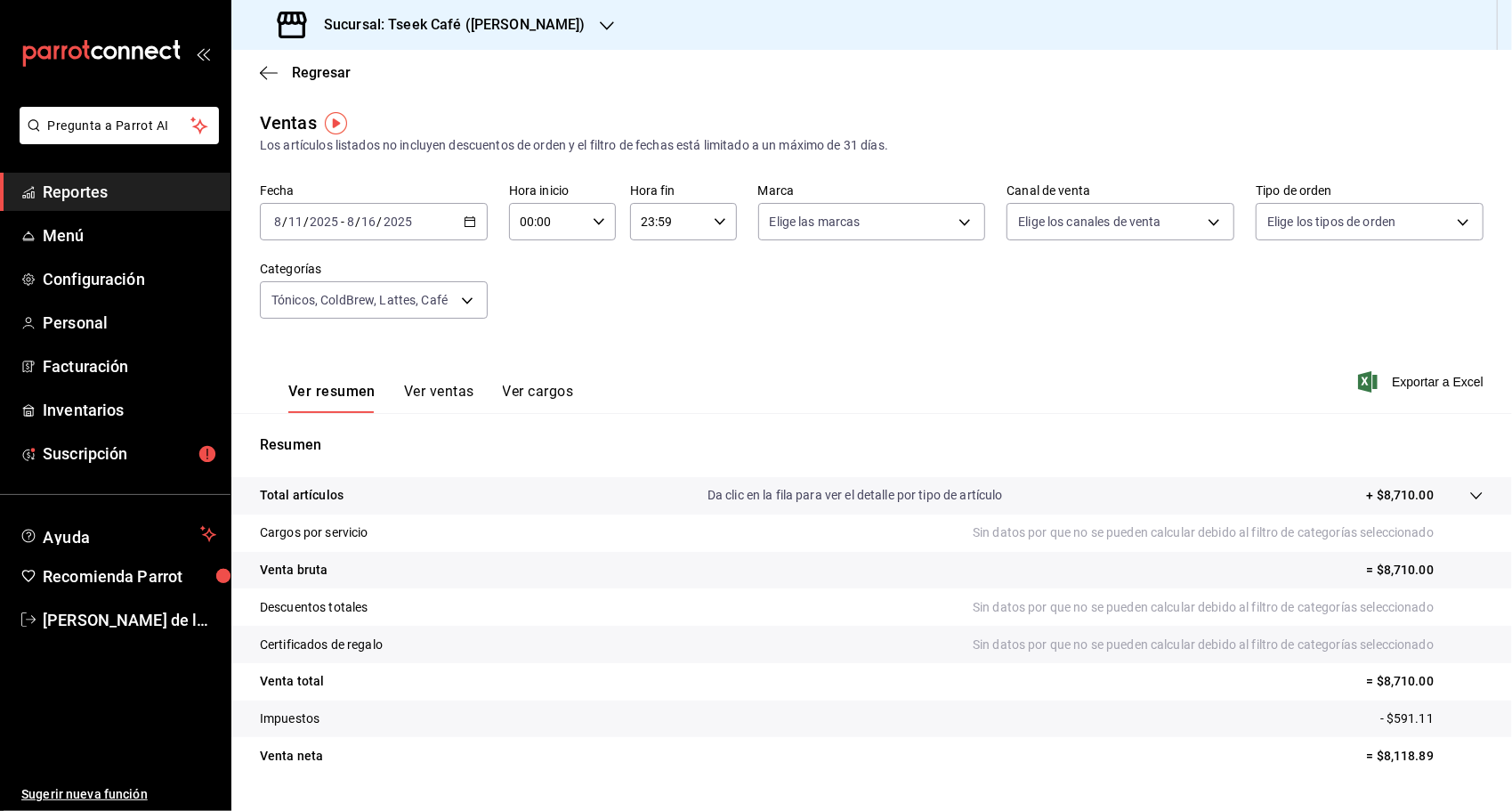
click at [442, 386] on button "Ver ventas" at bounding box center [439, 398] width 71 height 30
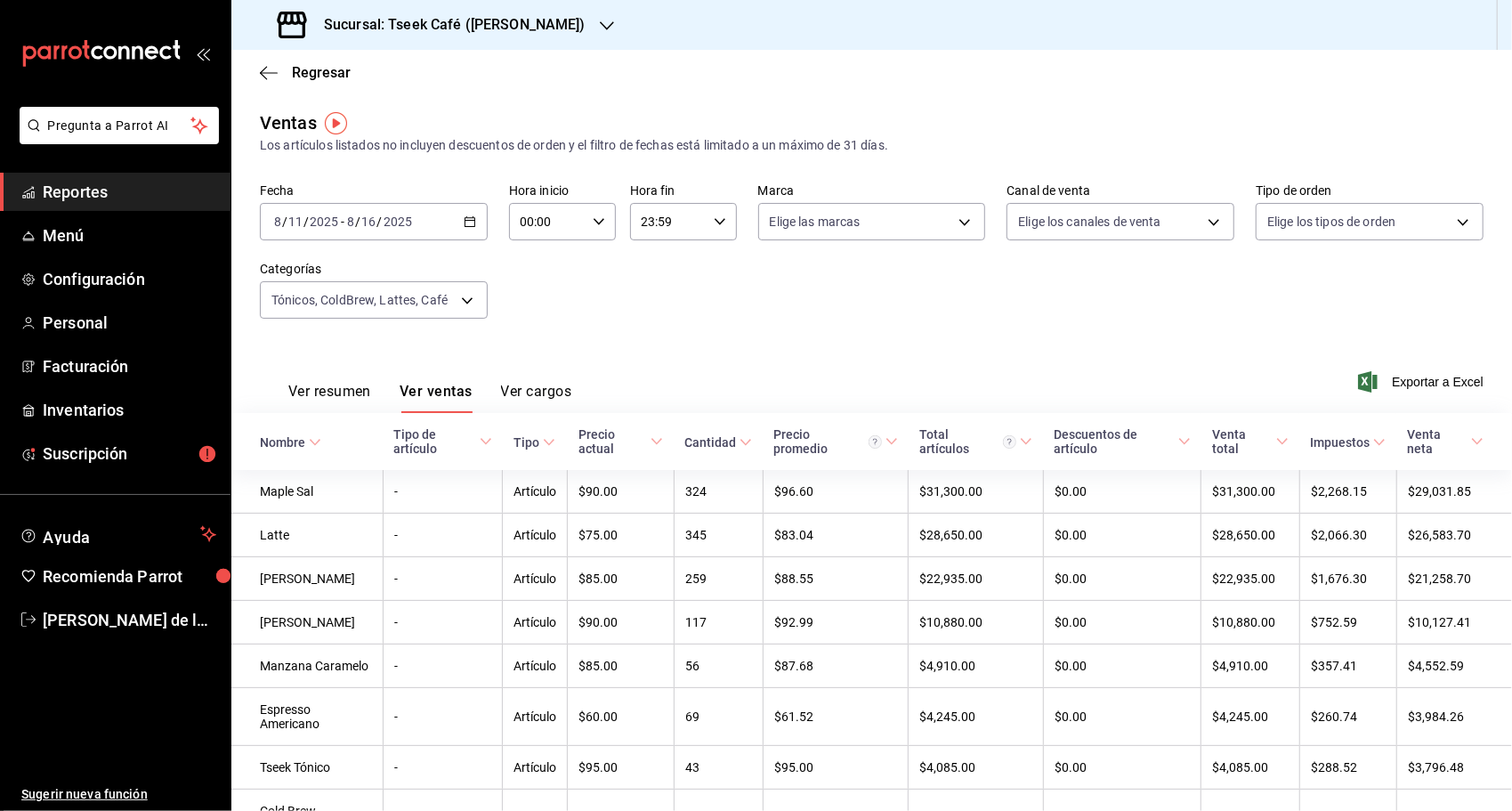
click at [1148, 447] on div "Descuentos de artículo" at bounding box center [1113, 441] width 120 height 28
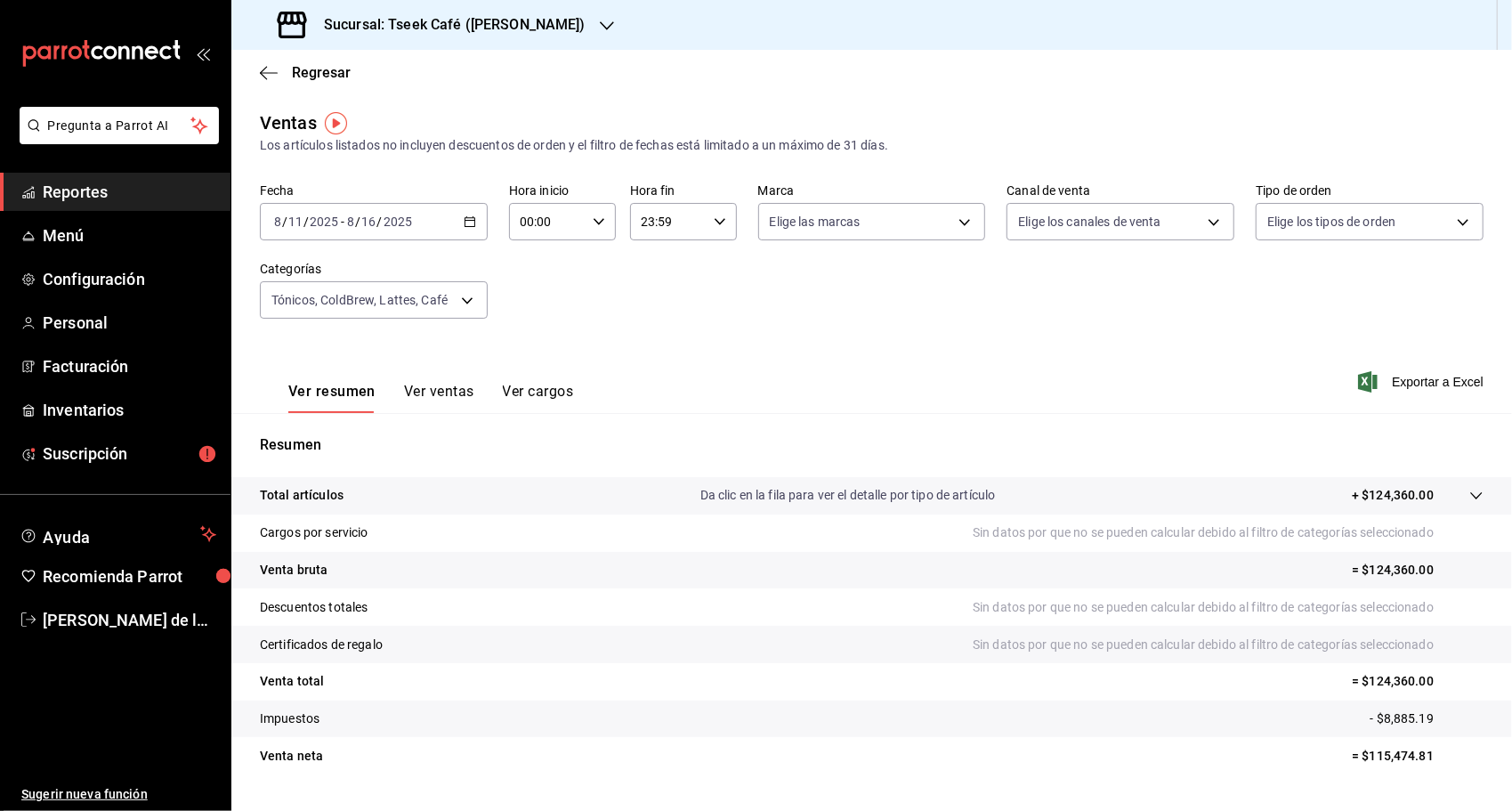
click at [423, 394] on button "Ver ventas" at bounding box center [439, 398] width 71 height 30
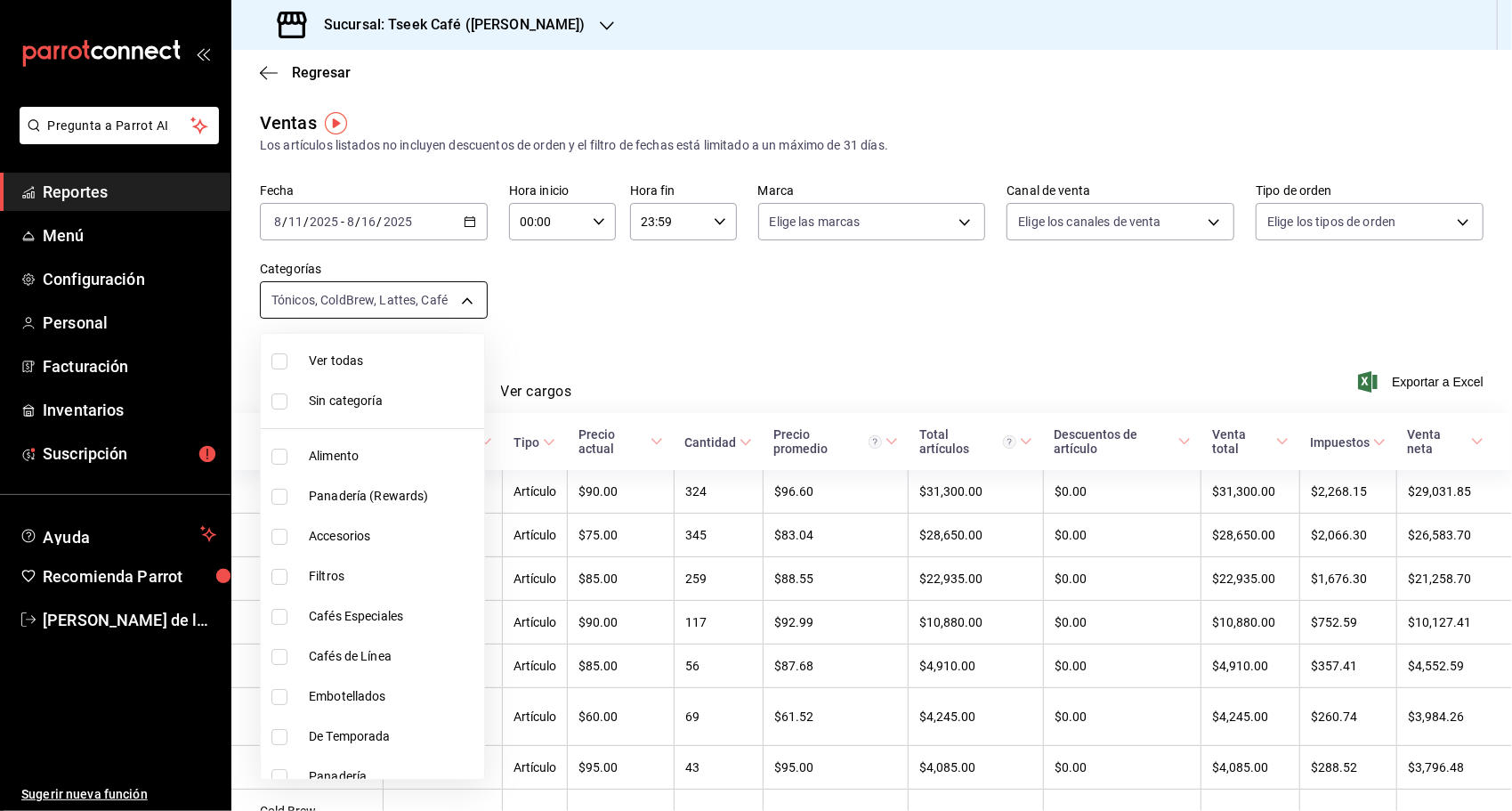
click at [483, 294] on body "Pregunta a Parrot AI Reportes Menú Configuración Personal Facturación Inventari…" at bounding box center [756, 406] width 1512 height 811
click at [557, 306] on div at bounding box center [756, 406] width 1512 height 811
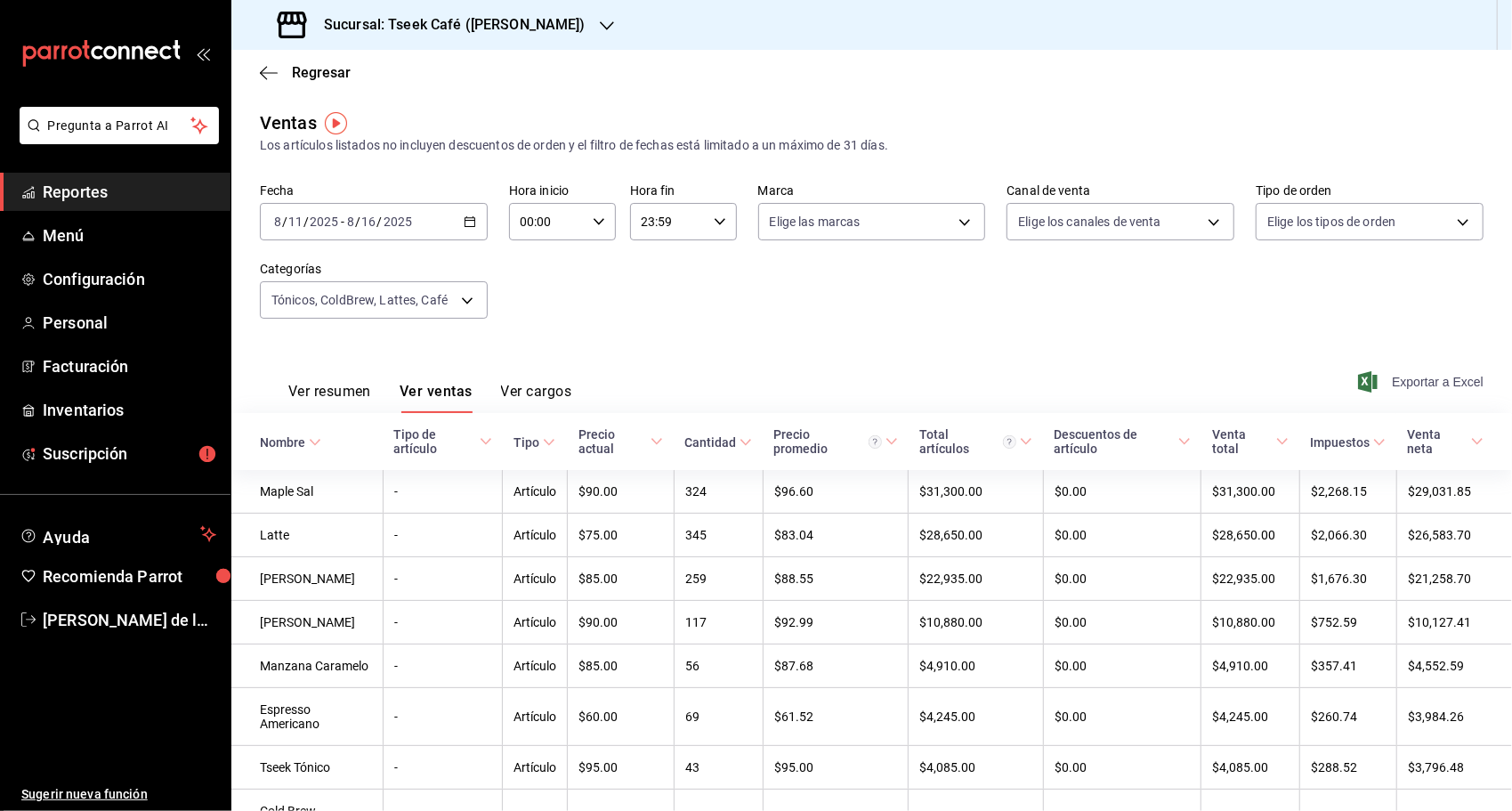
click at [1429, 384] on span "Exportar a Excel" at bounding box center [1422, 382] width 122 height 21
click at [371, 17] on h3 "Sucursal: Tseek Café ([PERSON_NAME])" at bounding box center [447, 25] width 276 height 21
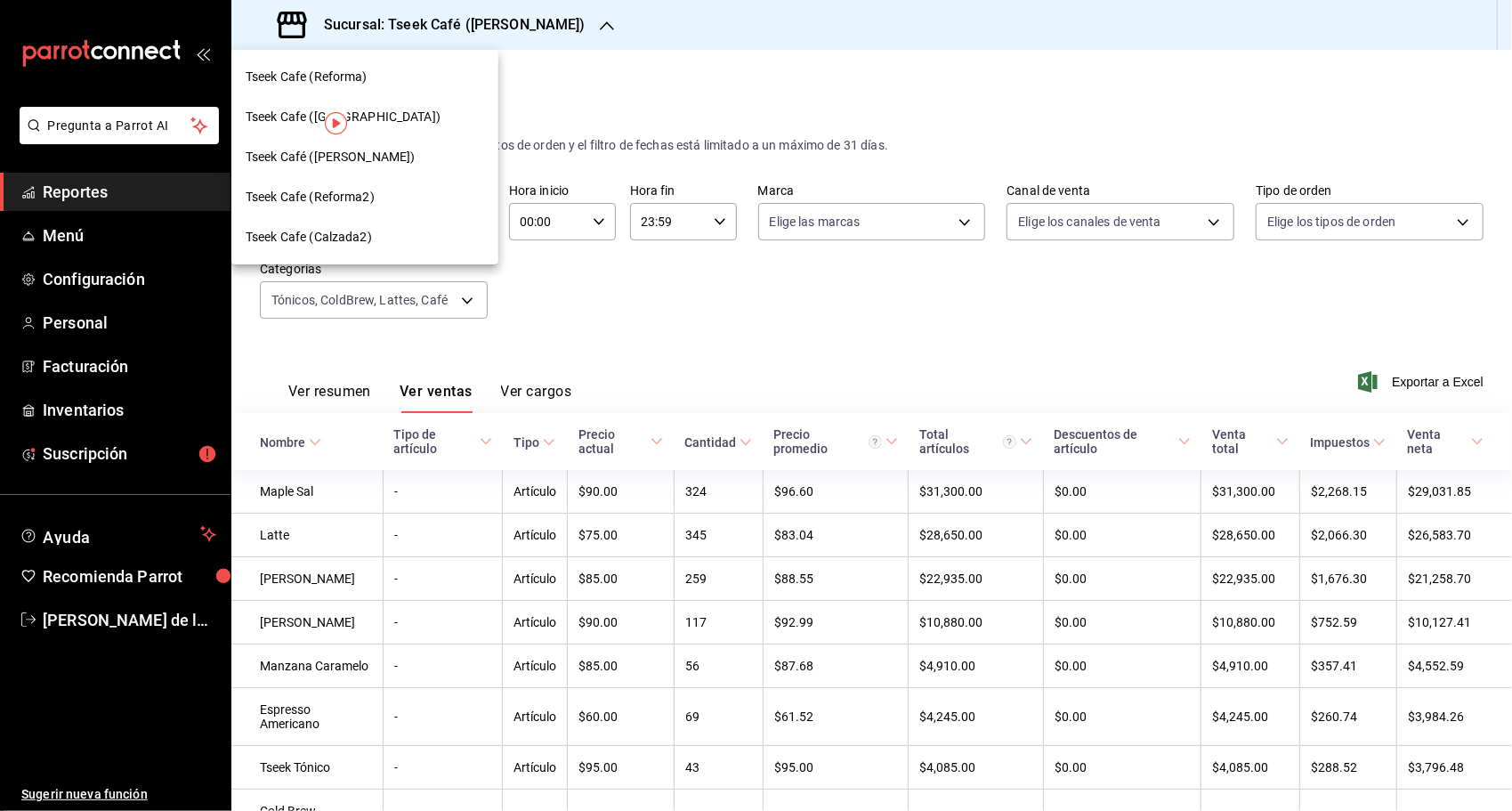
click at [787, 316] on div at bounding box center [756, 406] width 1512 height 811
